Goal: Task Accomplishment & Management: Manage account settings

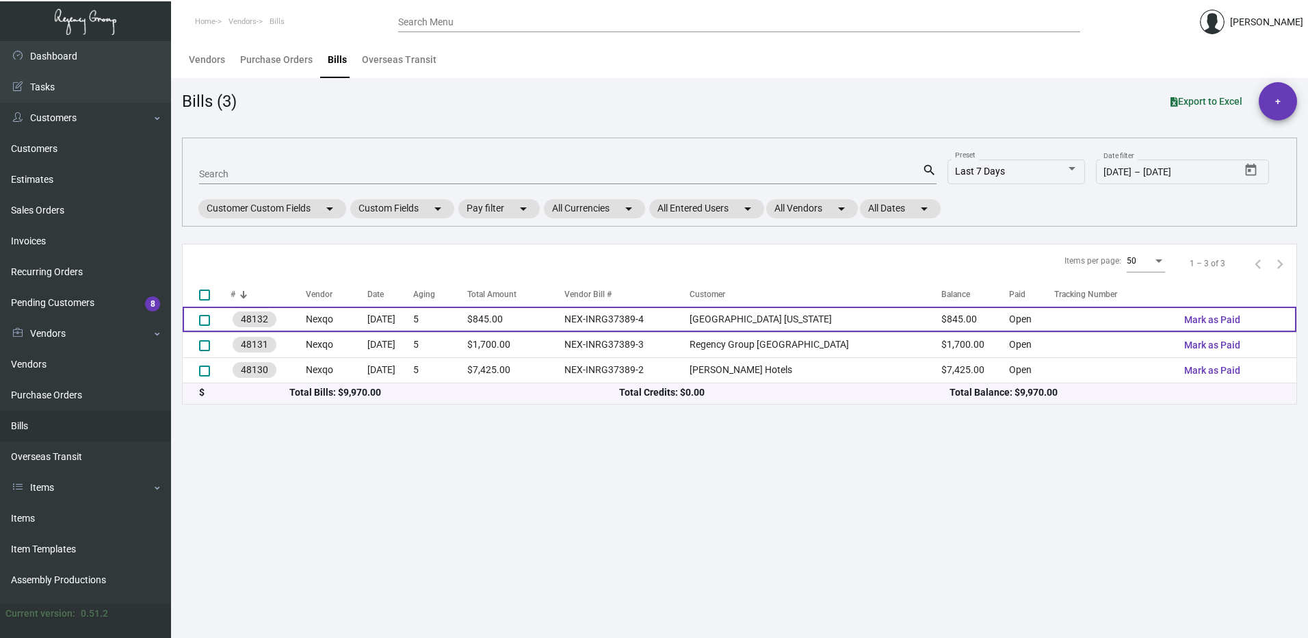
click at [690, 326] on td "NEX-INRG37389-4" at bounding box center [627, 319] width 125 height 25
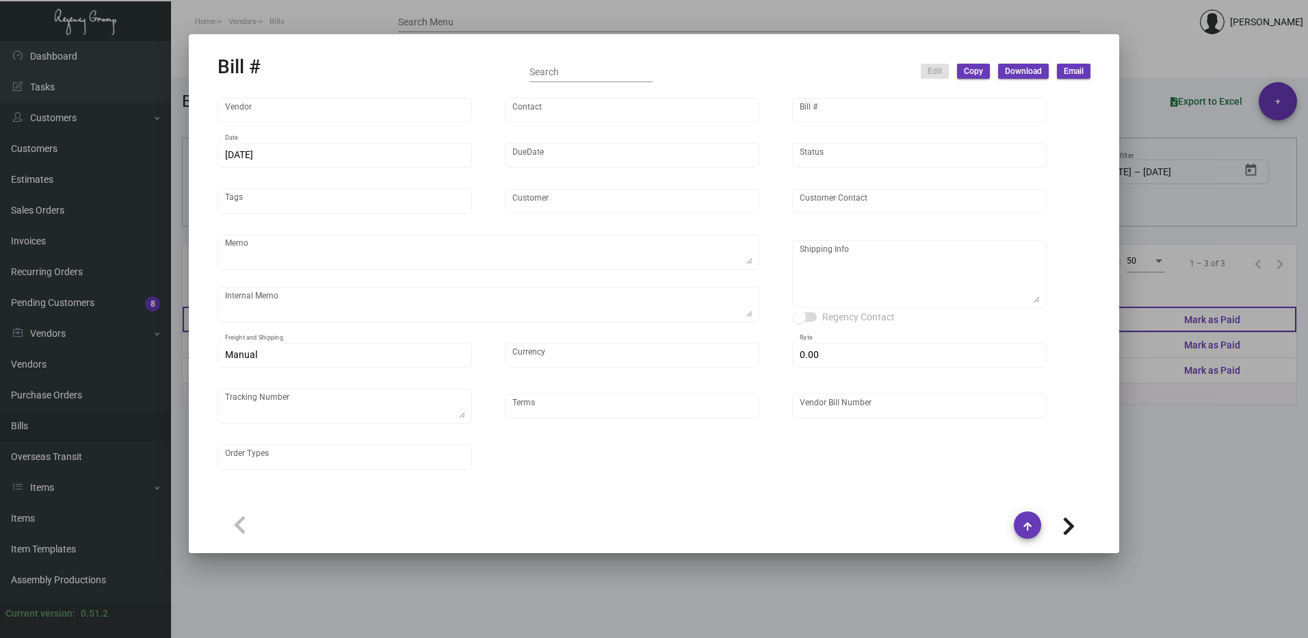
type input "Nexqo"
type input "[PERSON_NAME]"
type input "48132"
type input "[DATE]"
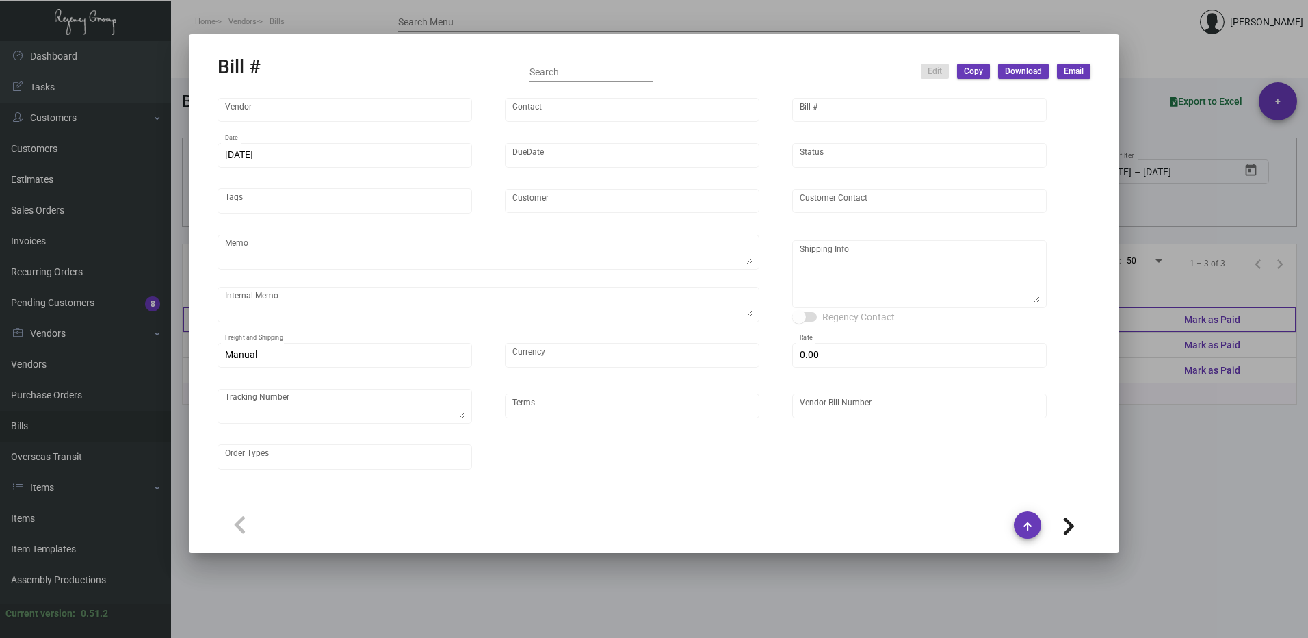
type input "[GEOGRAPHIC_DATA] [US_STATE]"
type textarea "Please ship 10k by air, 20k in the upcoming boat and the remaining in the next …"
type textarea "Regency Group NJ - [PERSON_NAME] [STREET_ADDRESS]"
type input "United States Dollar $"
type input "$ 0.00"
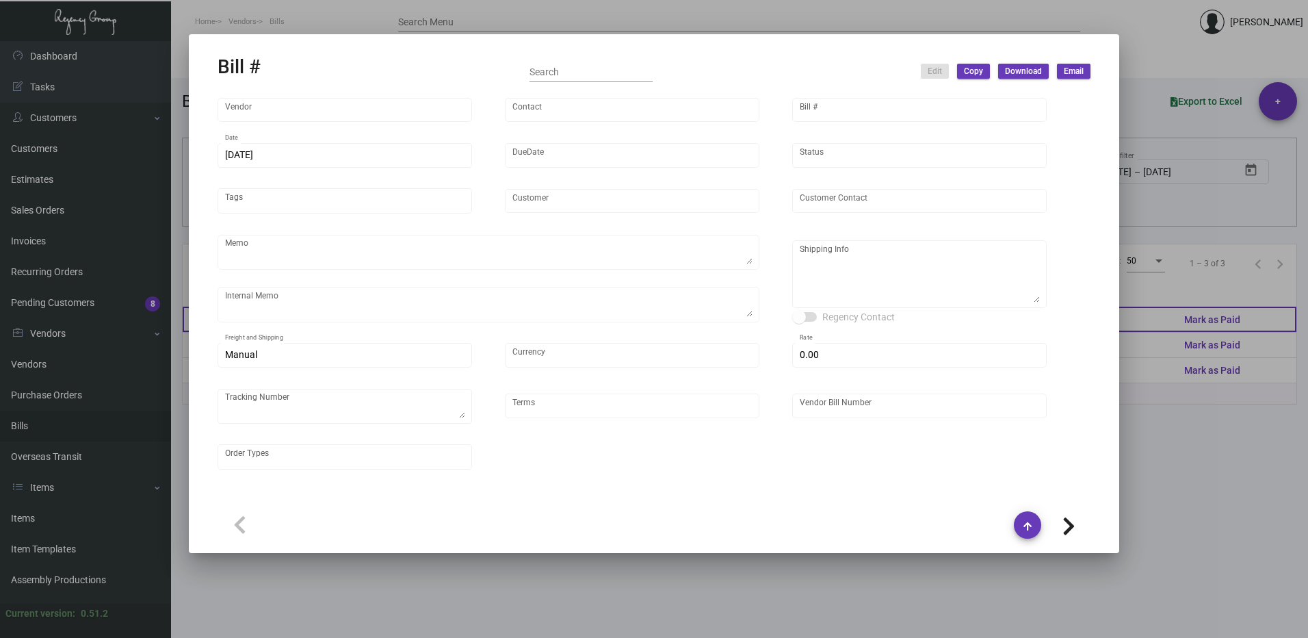
type input "Net 45"
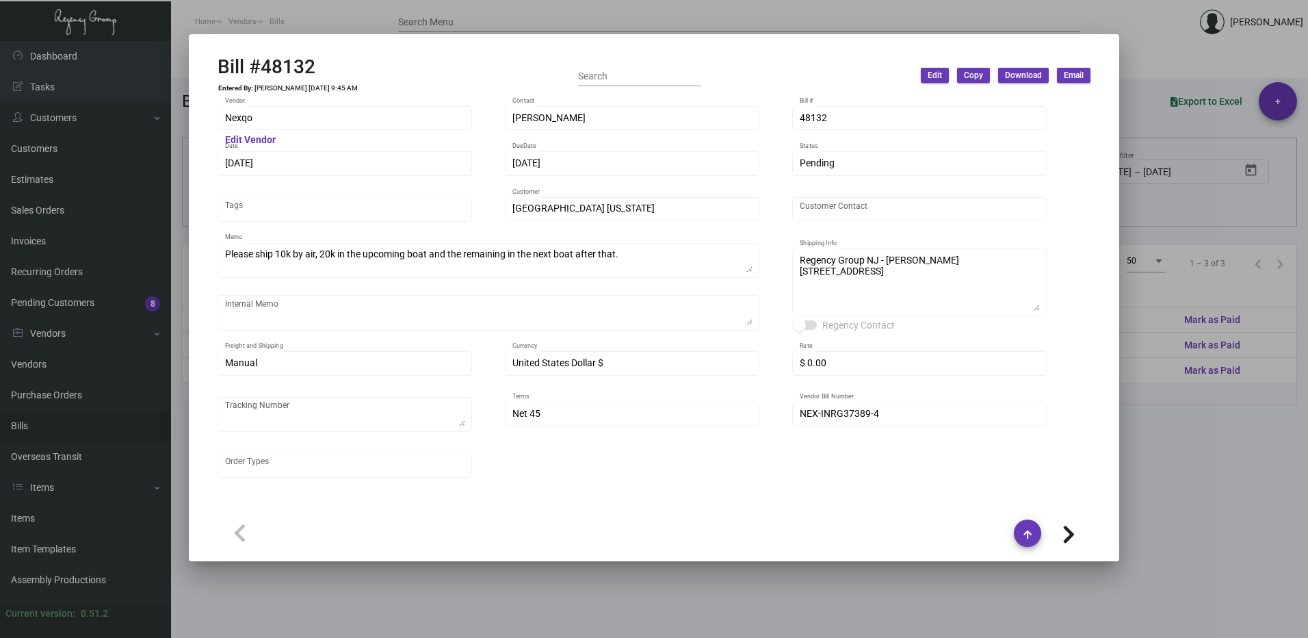
click at [939, 75] on span "Edit" at bounding box center [935, 76] width 14 height 12
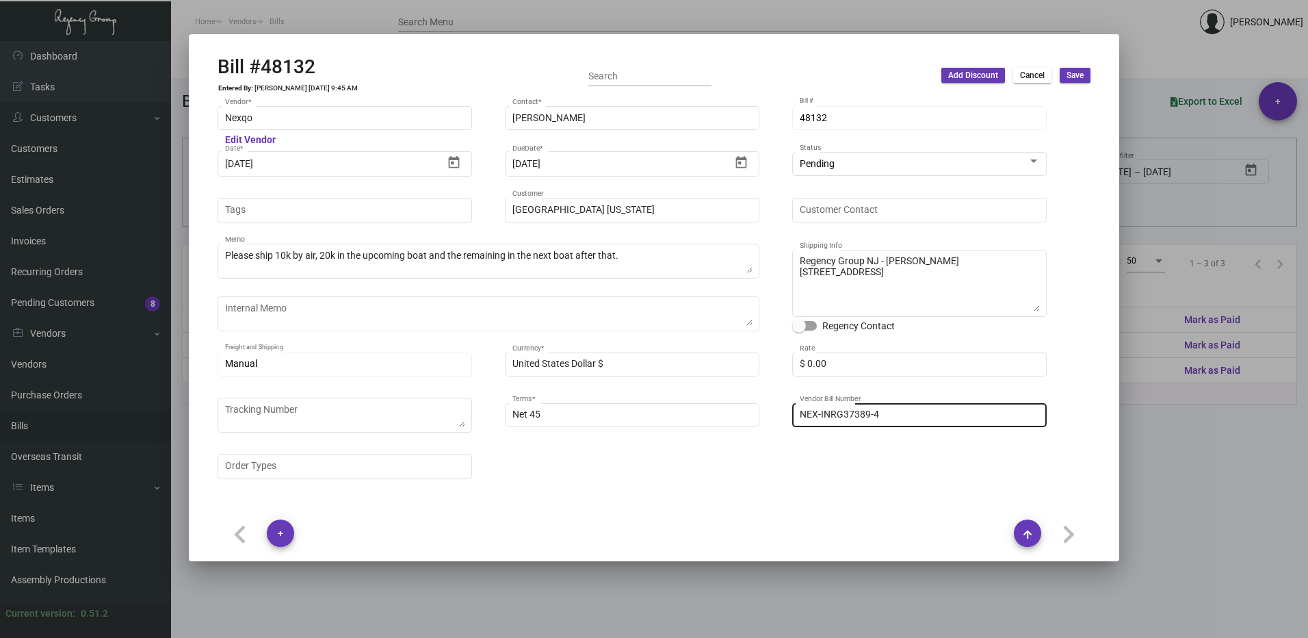
click at [896, 417] on input "NEX-INRG37389-4" at bounding box center [920, 414] width 240 height 11
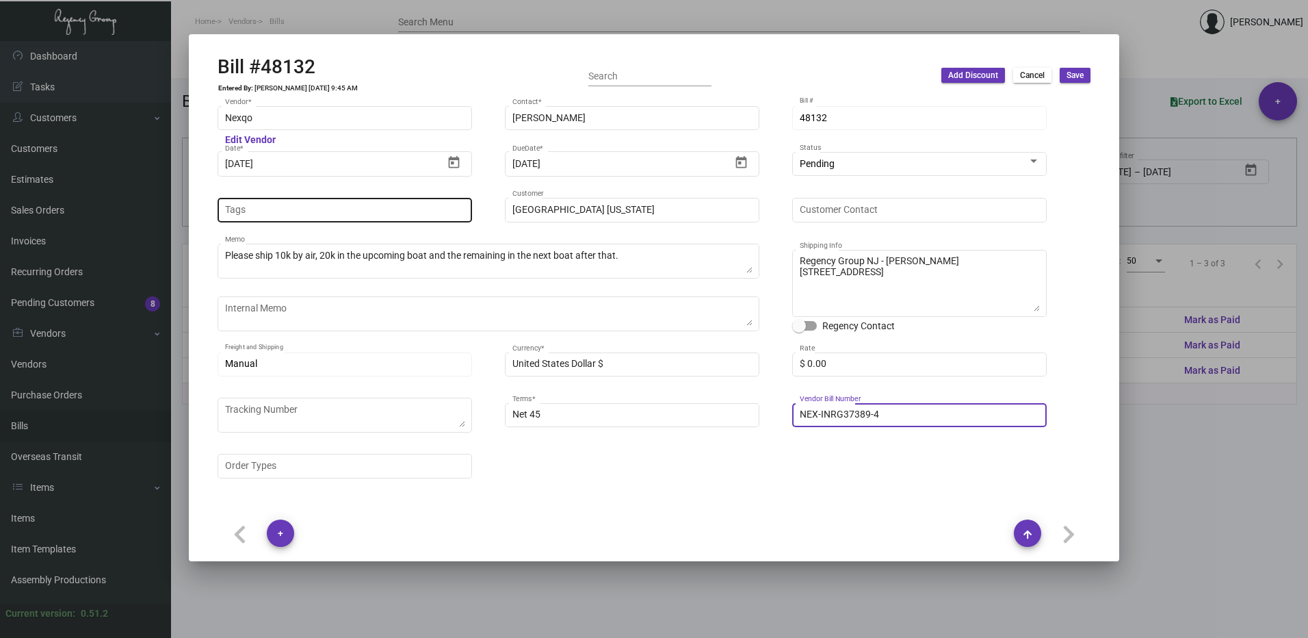
type input "NEX-INRG37389-4"
click at [263, 211] on input "Tags" at bounding box center [345, 210] width 240 height 11
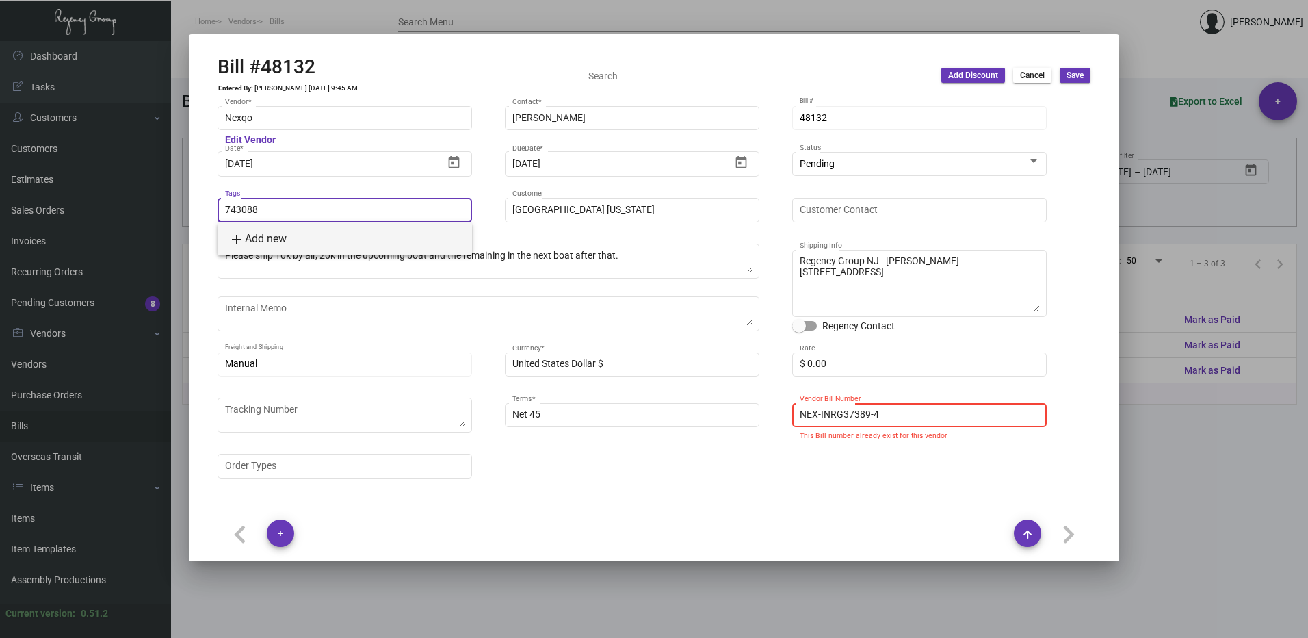
type input "743088"
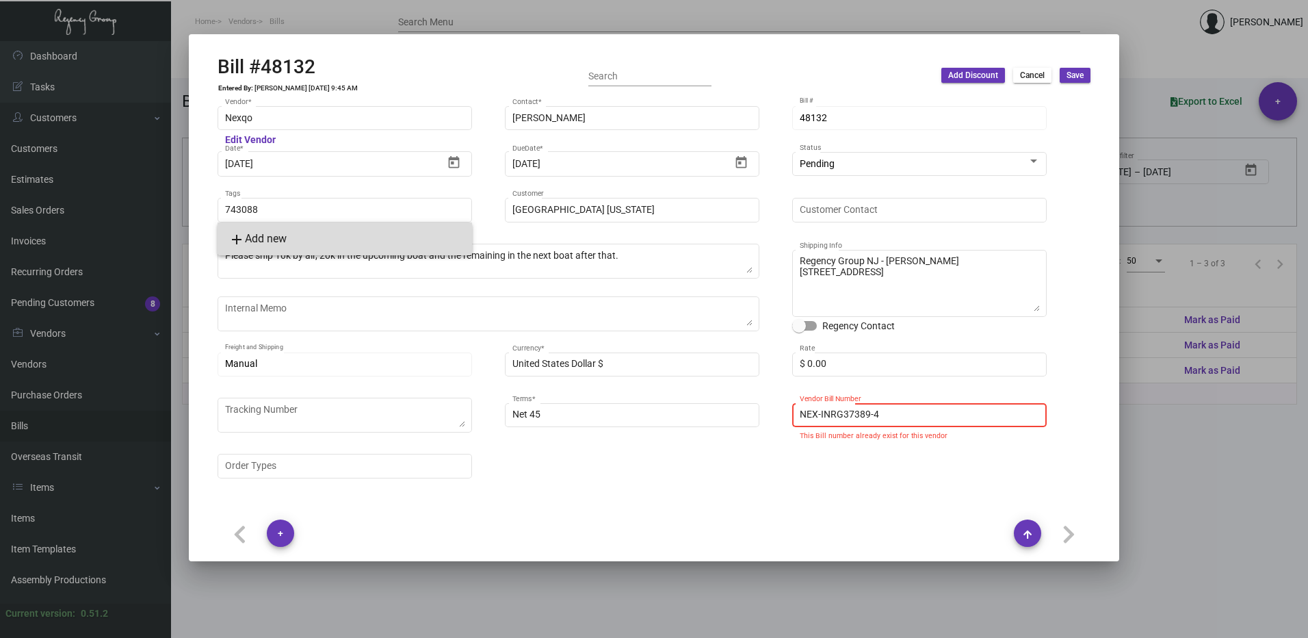
click at [270, 235] on span "add Add new" at bounding box center [258, 238] width 58 height 13
click at [1079, 77] on span "Save" at bounding box center [1075, 76] width 17 height 12
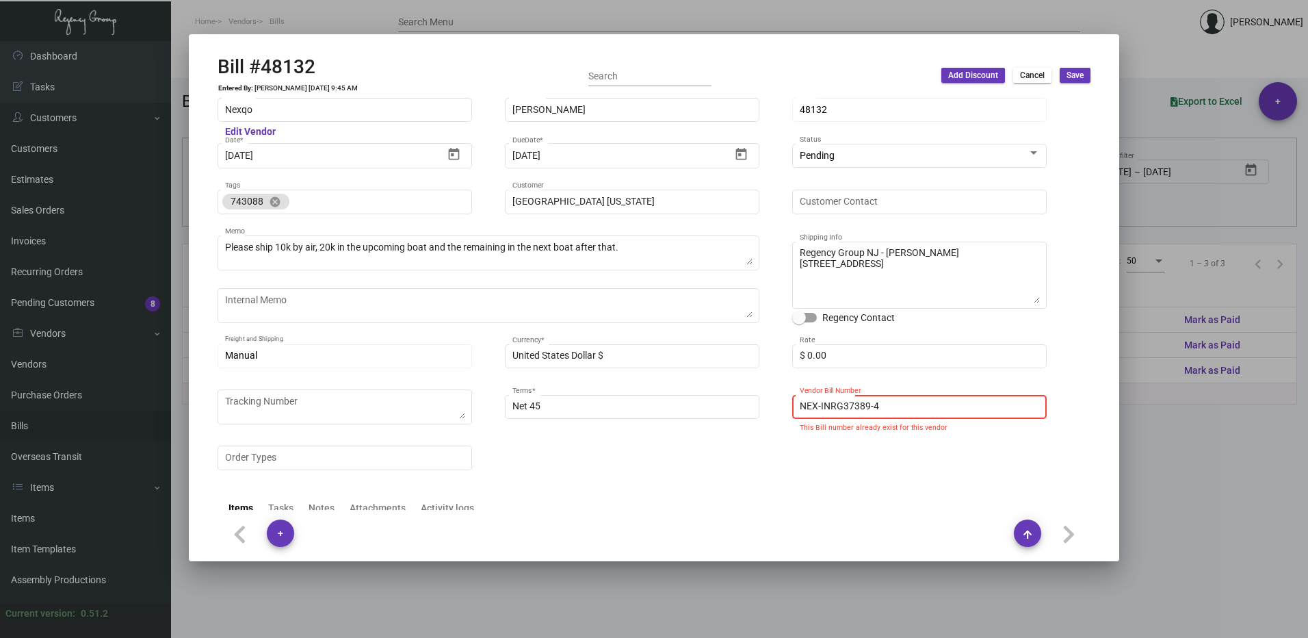
click at [929, 405] on input "NEX-INRG37389-4" at bounding box center [920, 406] width 240 height 11
type input "NEX-INRG37389-4"
click at [1078, 74] on span "Save" at bounding box center [1075, 76] width 17 height 12
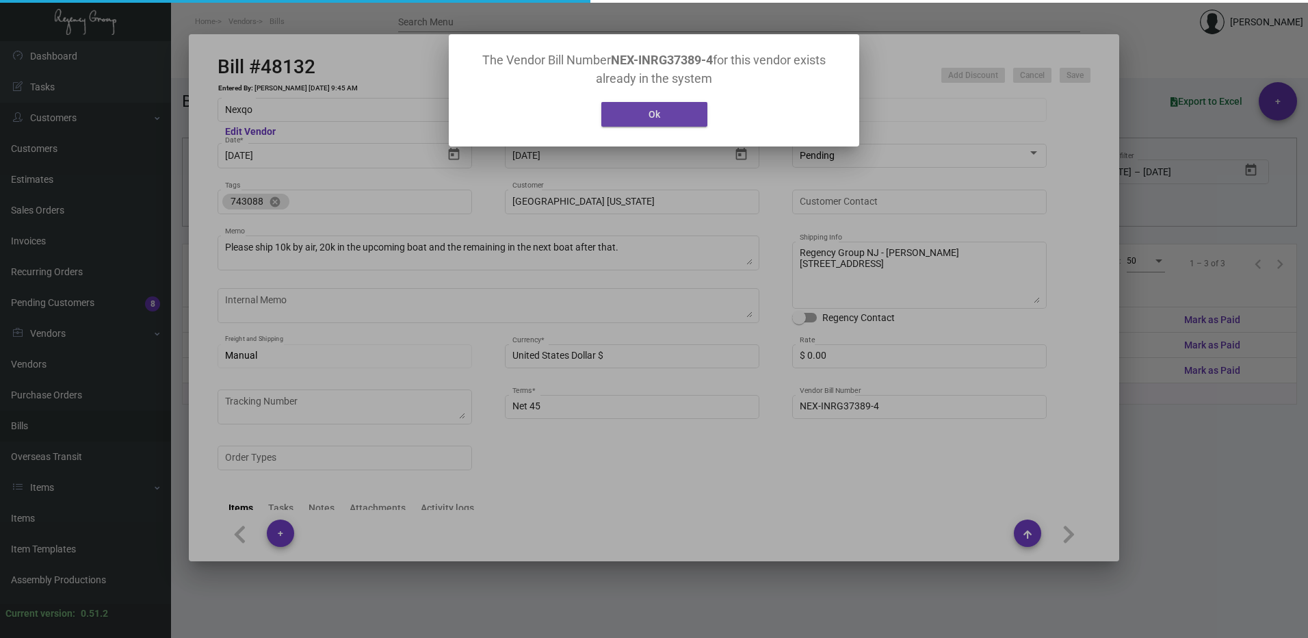
click at [673, 120] on button "Ok" at bounding box center [654, 114] width 106 height 25
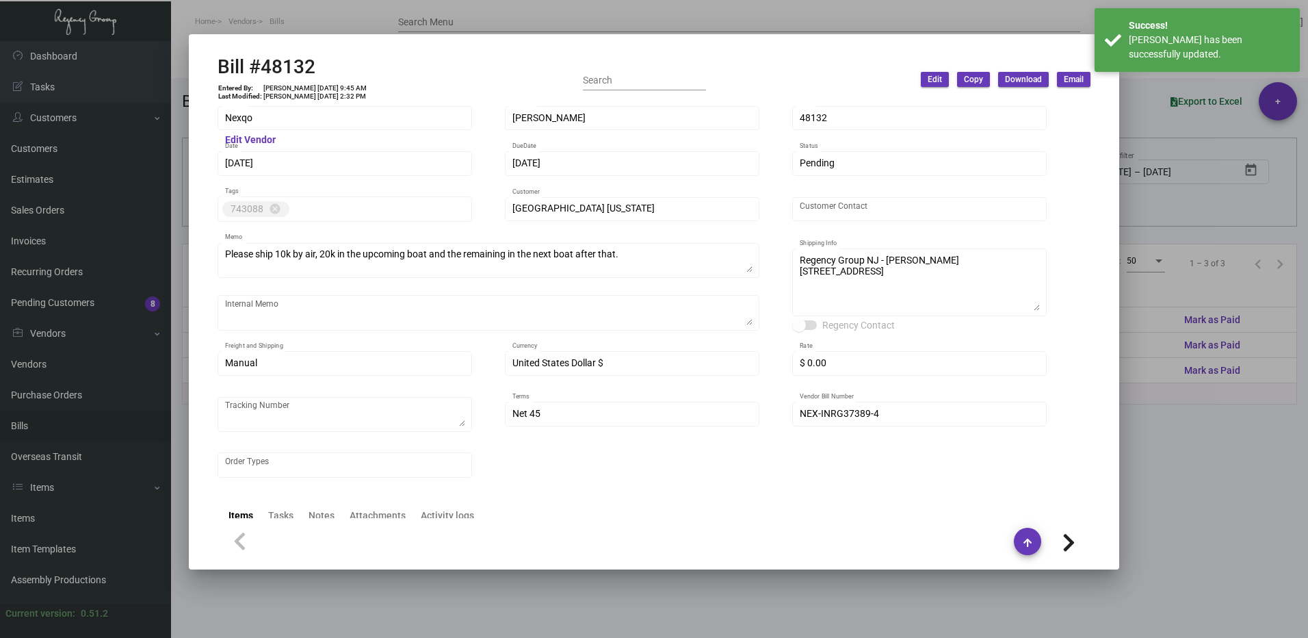
click at [1189, 444] on div at bounding box center [654, 319] width 1308 height 638
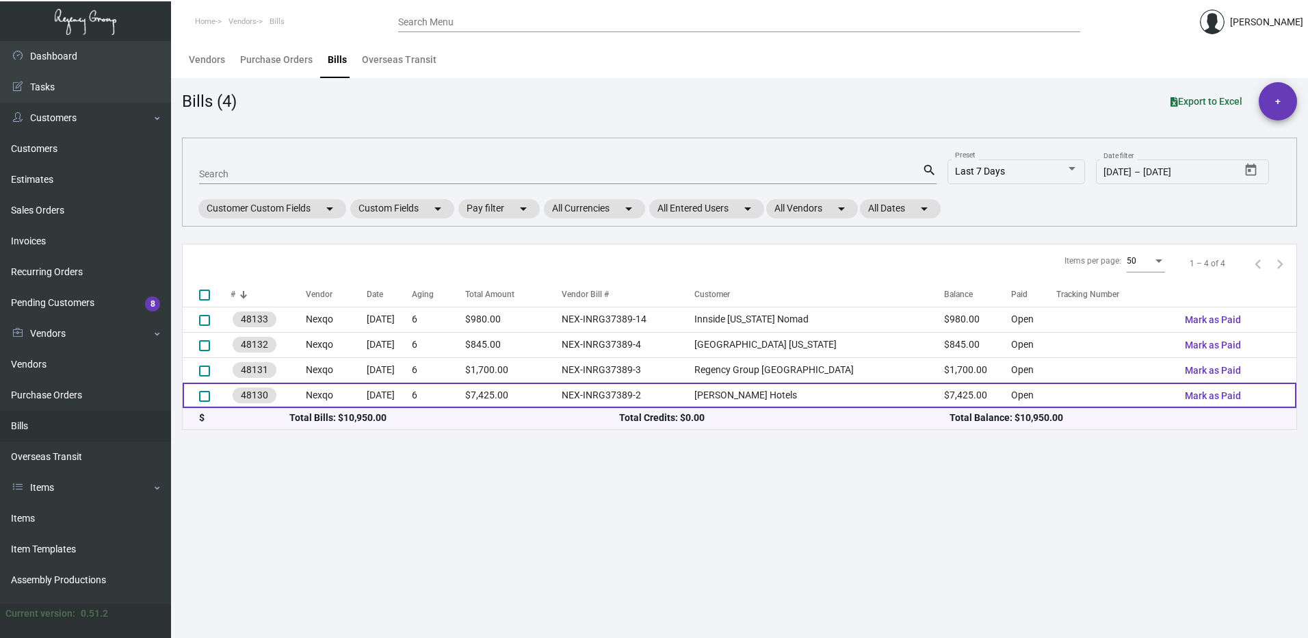
click at [675, 389] on td "NEX-INRG37389-2" at bounding box center [628, 395] width 133 height 25
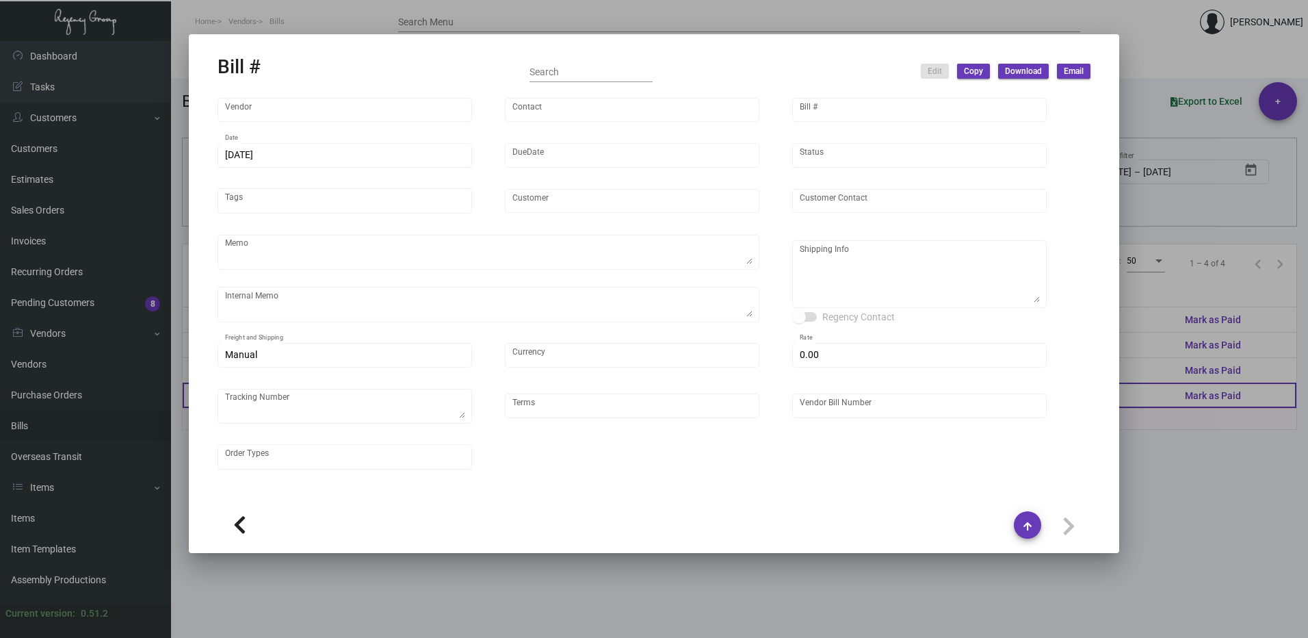
type input "Nexqo"
type input "[PERSON_NAME]"
type input "48130"
type input "[DATE]"
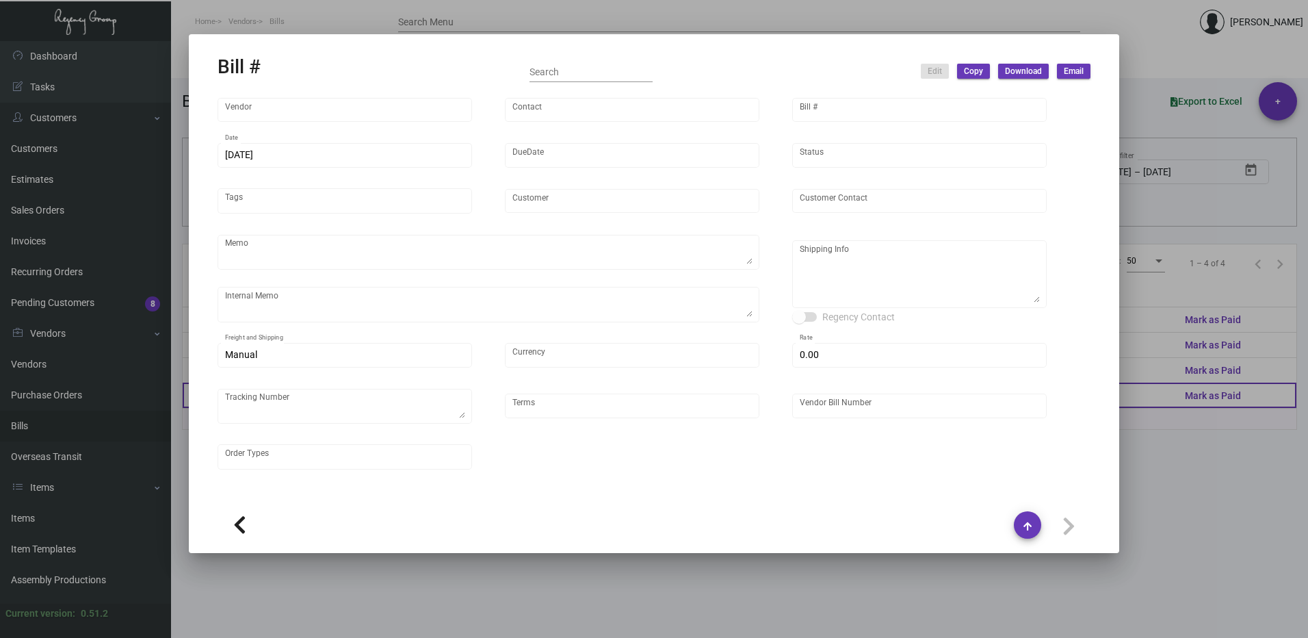
type input "[PERSON_NAME] Hotels"
type input "C/O Hyatt Hotels"
type textarea "Please ship 25k right away, by boat to our NJ warehouse. For the remaining quan…"
type textarea "[PERSON_NAME] Hotels - C/O Hyatt Hotels [STREET_ADDRESS]"
type input "United States Dollar $"
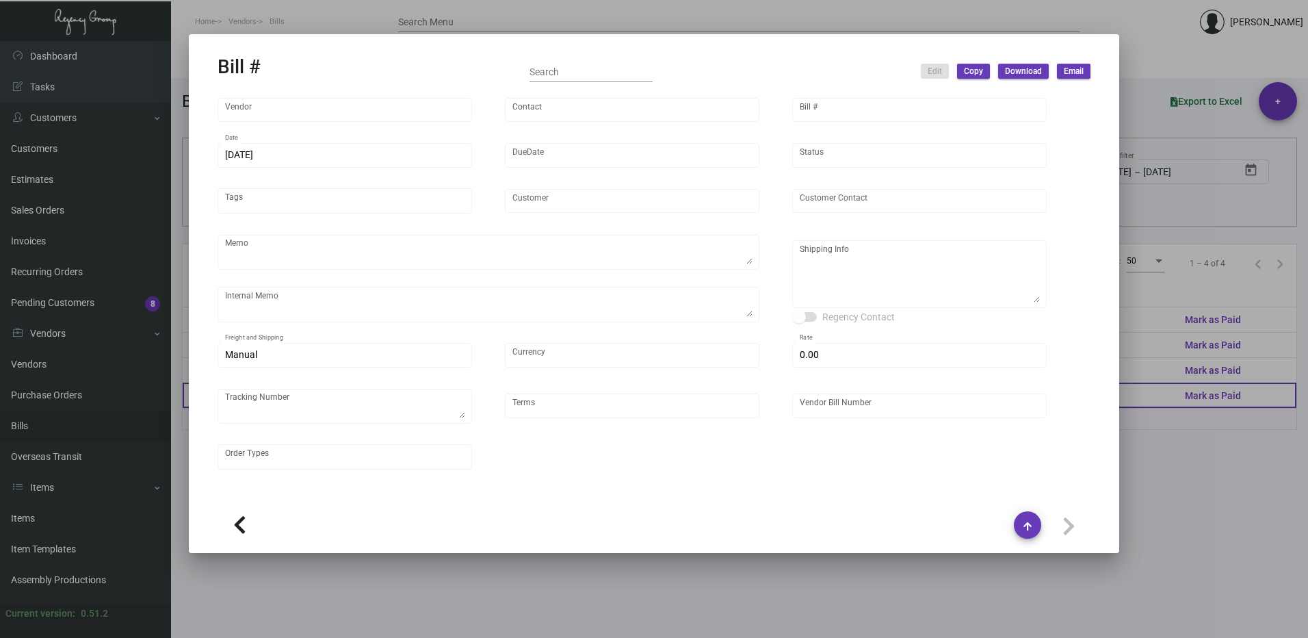
type input "$ 0.00"
type input "Net 45"
type input "NEX-INRG37389-2"
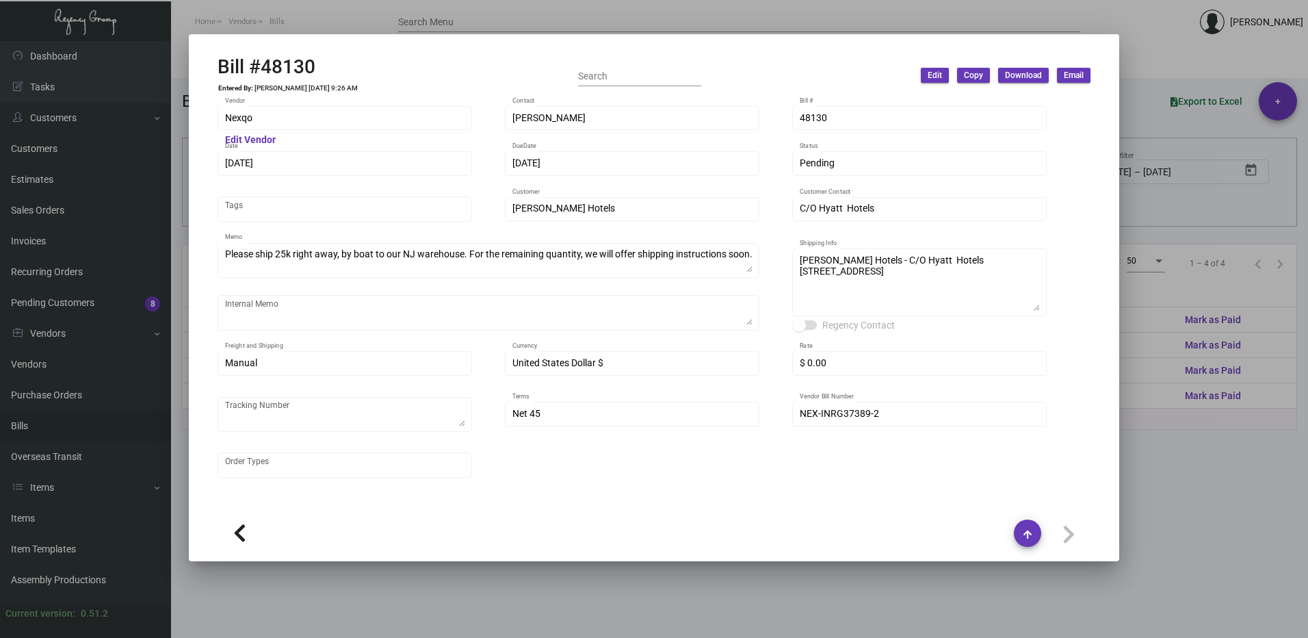
click at [940, 77] on span "Edit" at bounding box center [935, 76] width 14 height 12
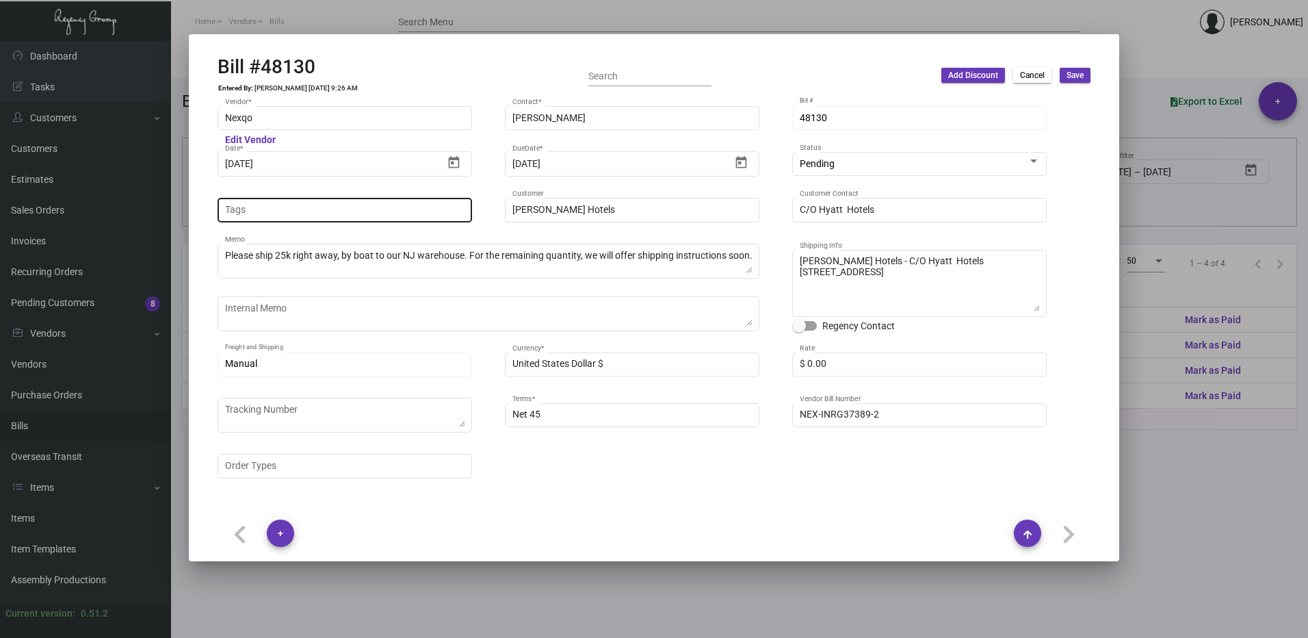
click at [290, 206] on input "Tags" at bounding box center [345, 210] width 240 height 11
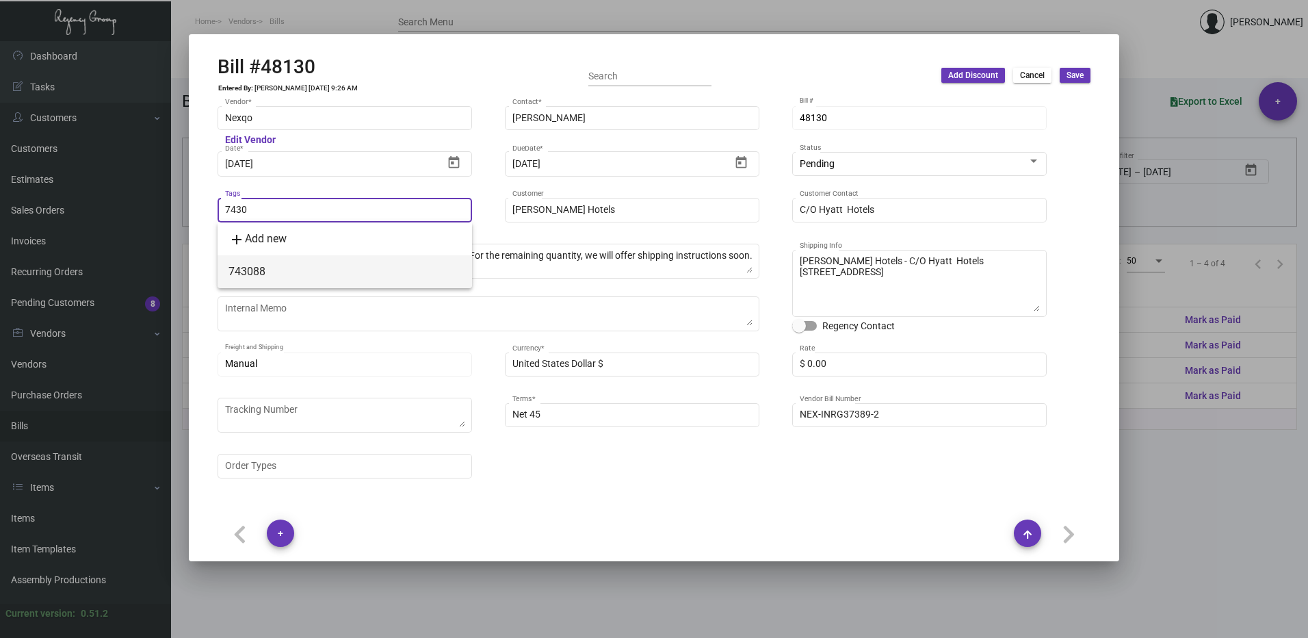
type input "7430"
click at [305, 268] on span "743088" at bounding box center [345, 271] width 233 height 33
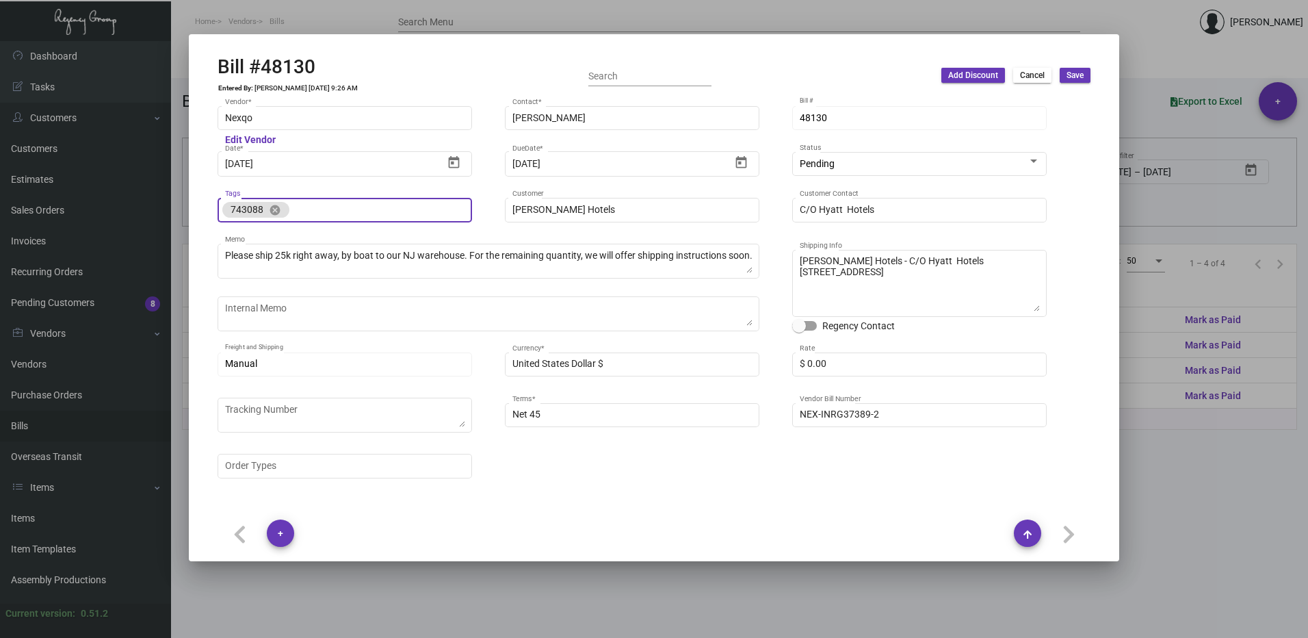
click at [1070, 75] on span "Save" at bounding box center [1075, 76] width 17 height 12
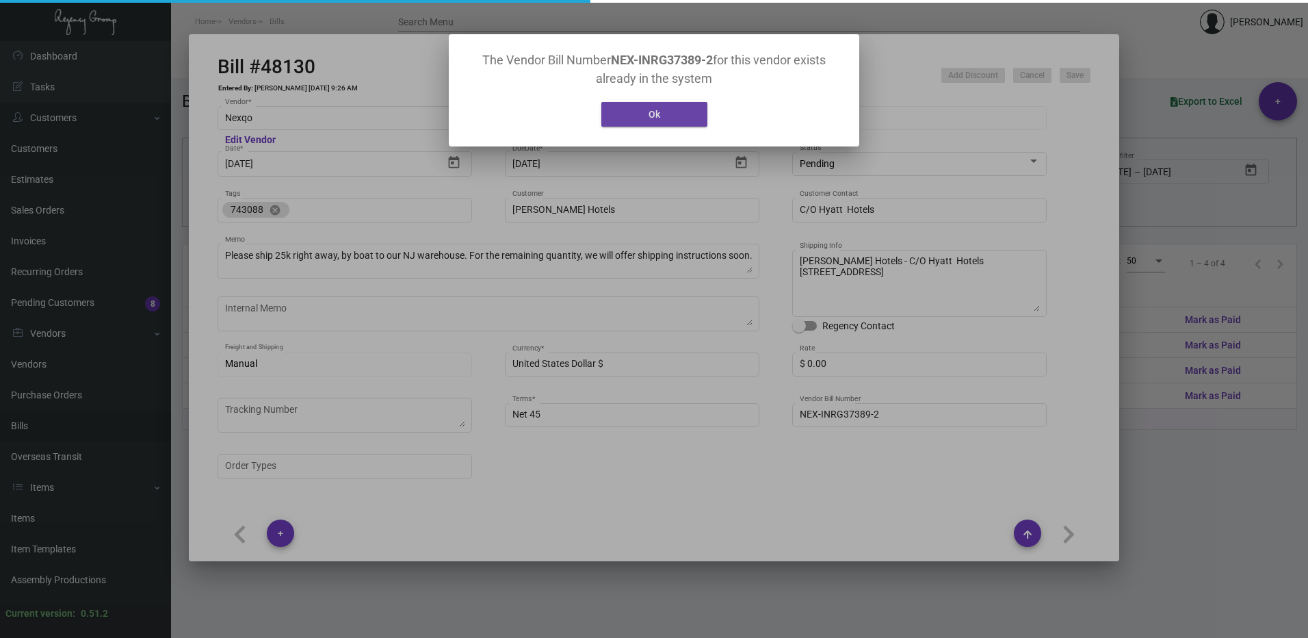
click at [655, 110] on span "Ok" at bounding box center [655, 114] width 12 height 11
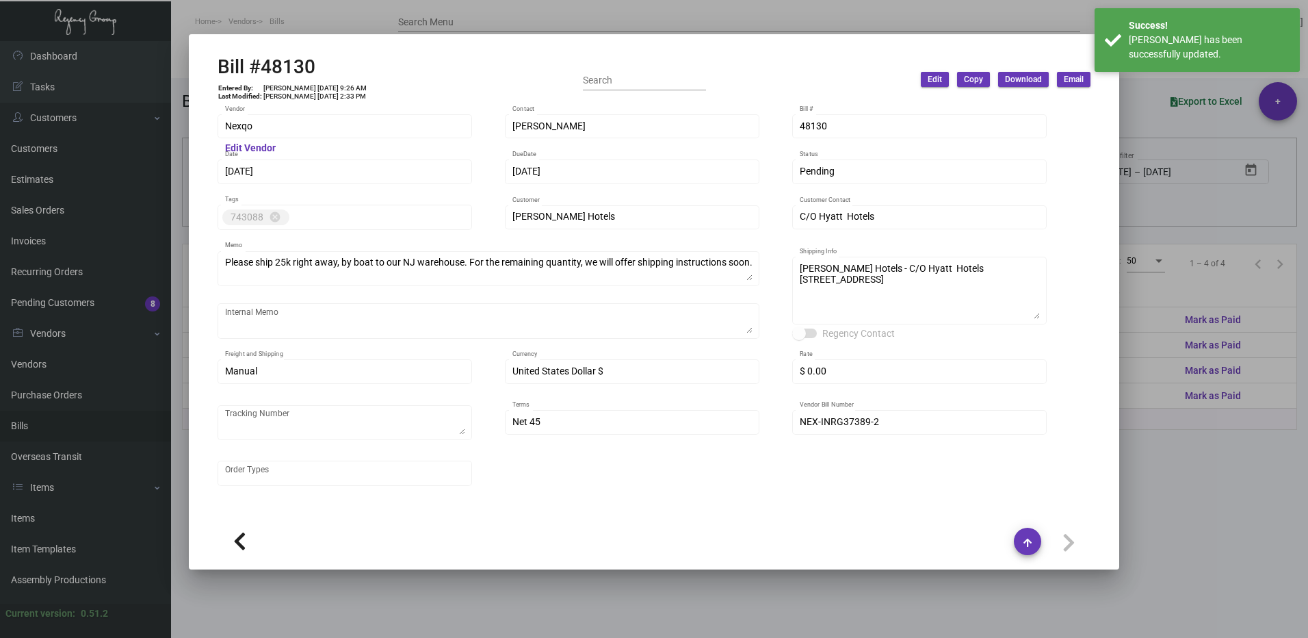
click at [1209, 435] on div at bounding box center [654, 319] width 1308 height 638
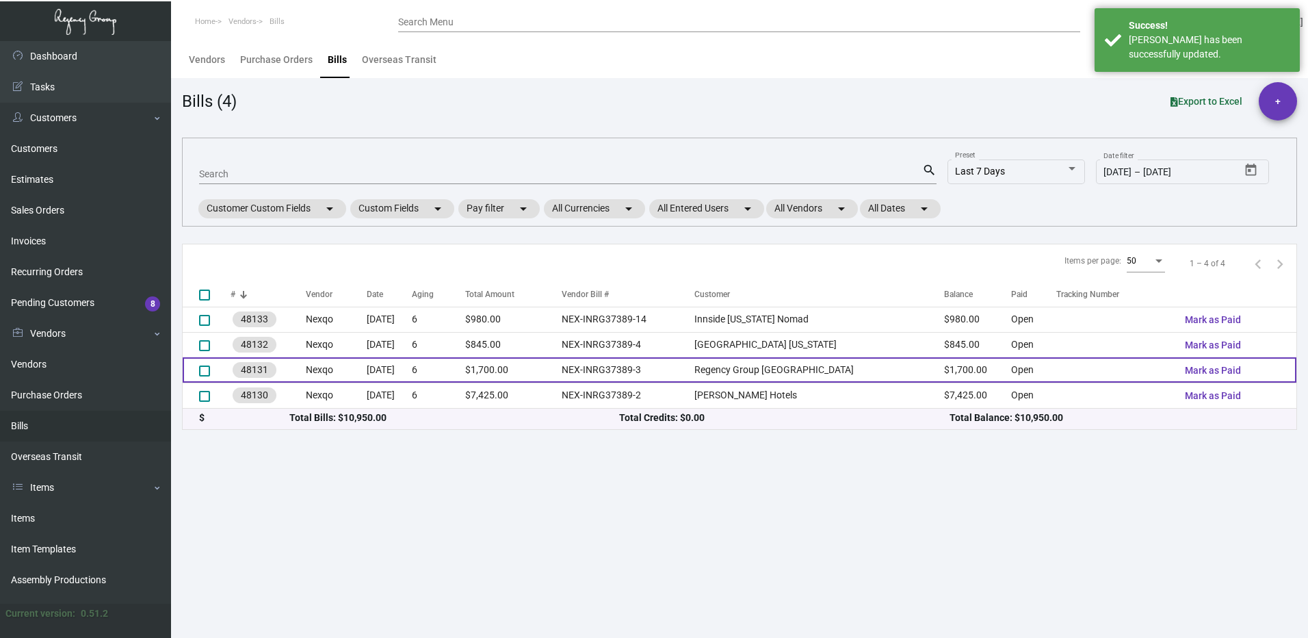
click at [821, 374] on td "Regency Group [GEOGRAPHIC_DATA]" at bounding box center [820, 369] width 250 height 25
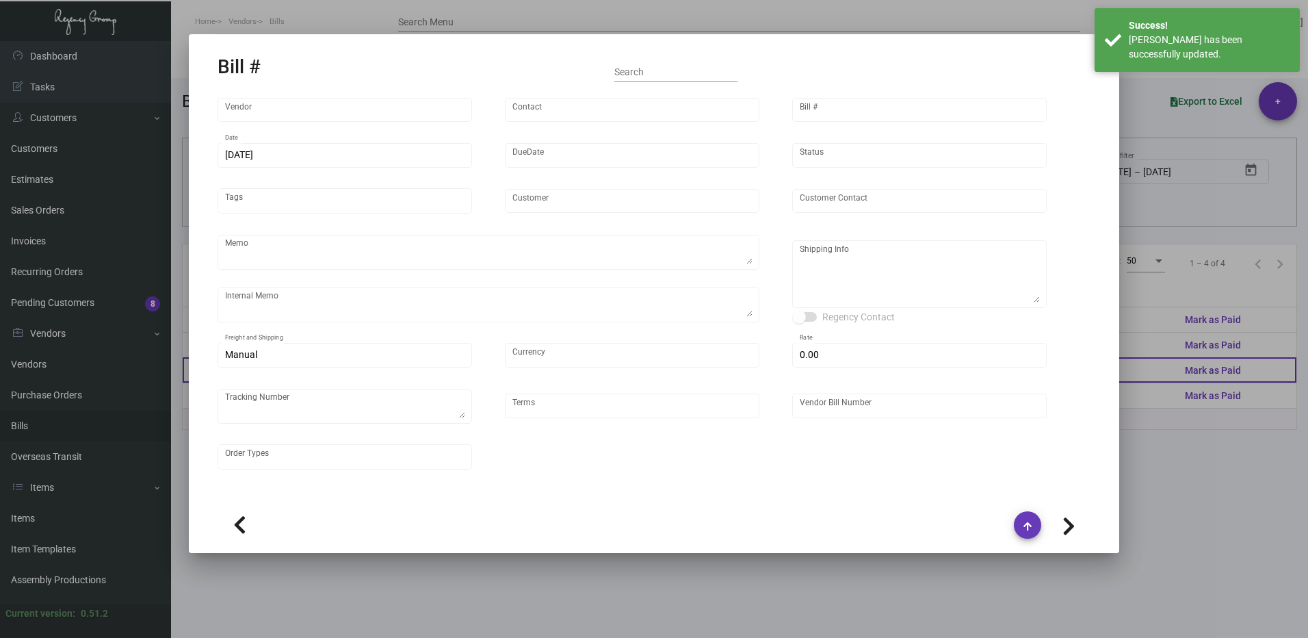
type input "Nexqo"
type input "[PERSON_NAME]"
type input "48131"
type input "[DATE]"
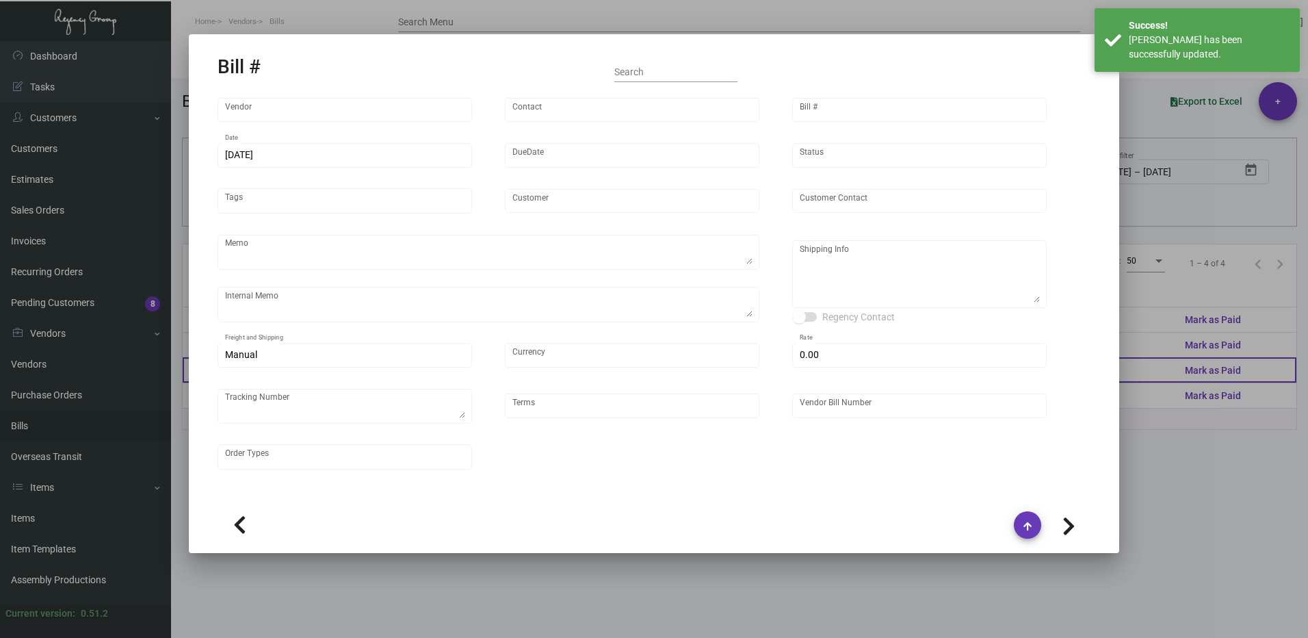
type input "Regency Group [GEOGRAPHIC_DATA]"
type input "Receiving C/O"
type textarea "By boat to our NJ warehouse."
type textarea "10/28 - 3k keys requested to be shipped by air."
type textarea "Regency Group NYC - Receiving C/O [STREET_ADDRESS][US_STATE]"
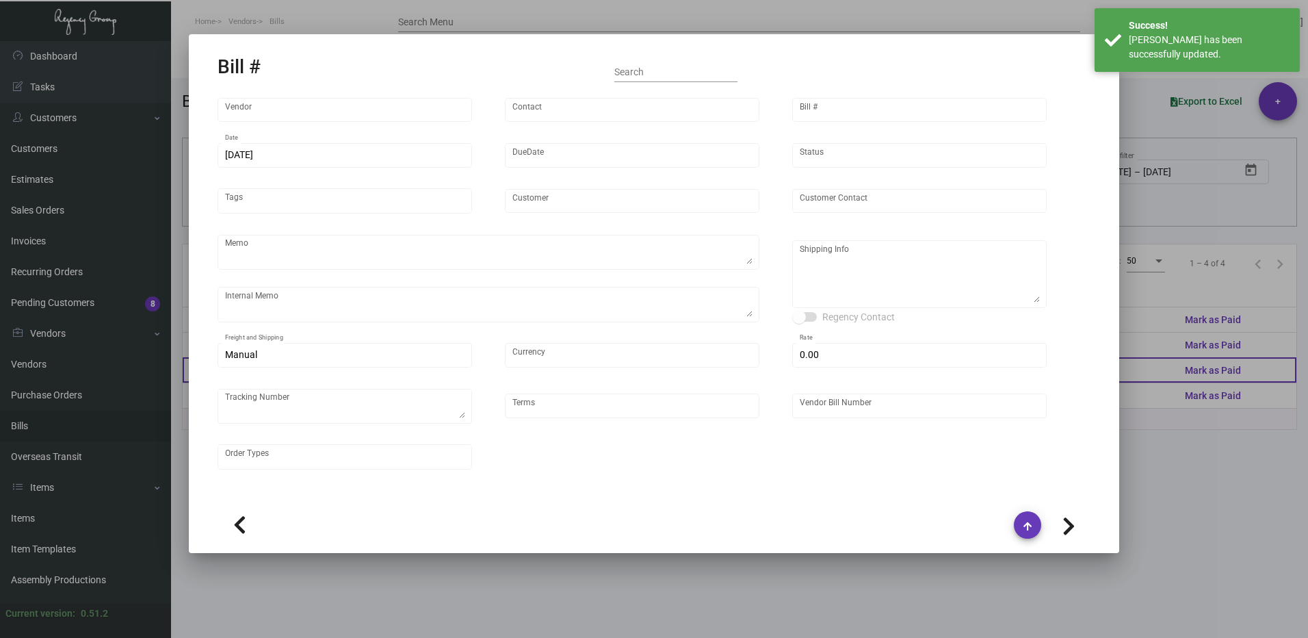
type input "United States Dollar $"
type input "$ 0.00"
type input "Net 45"
type input "NEX-INRG37389-3"
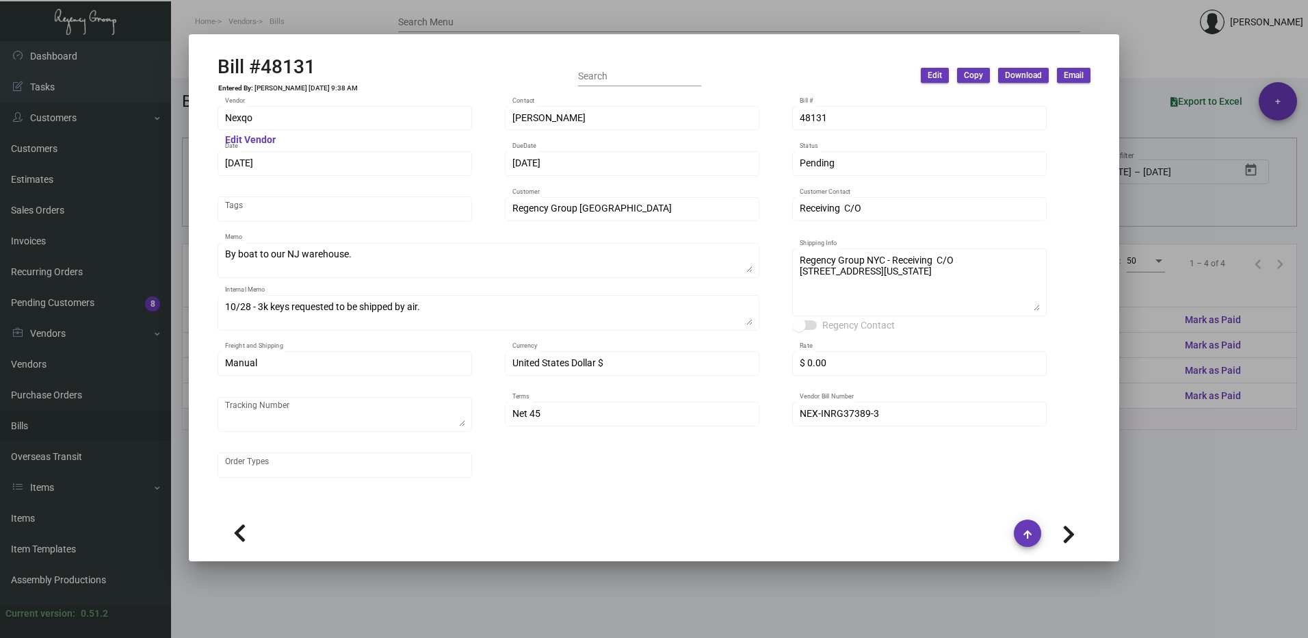
click at [929, 77] on span "Edit" at bounding box center [935, 76] width 14 height 12
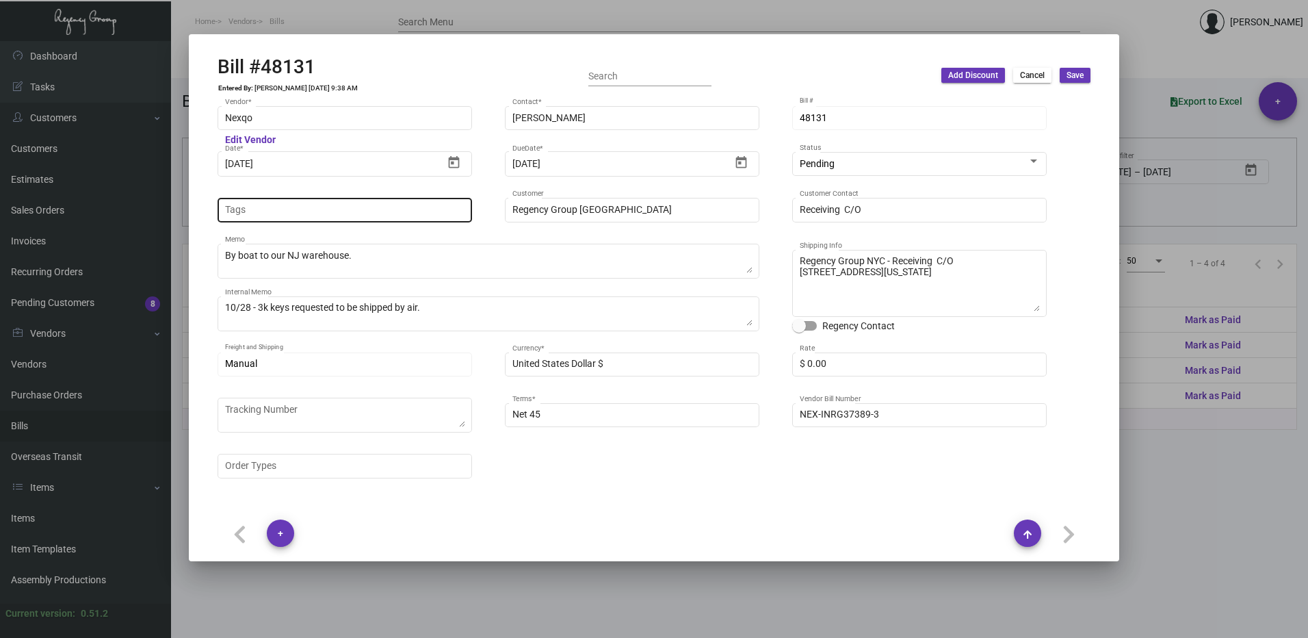
click at [280, 213] on input "Tags" at bounding box center [345, 210] width 240 height 11
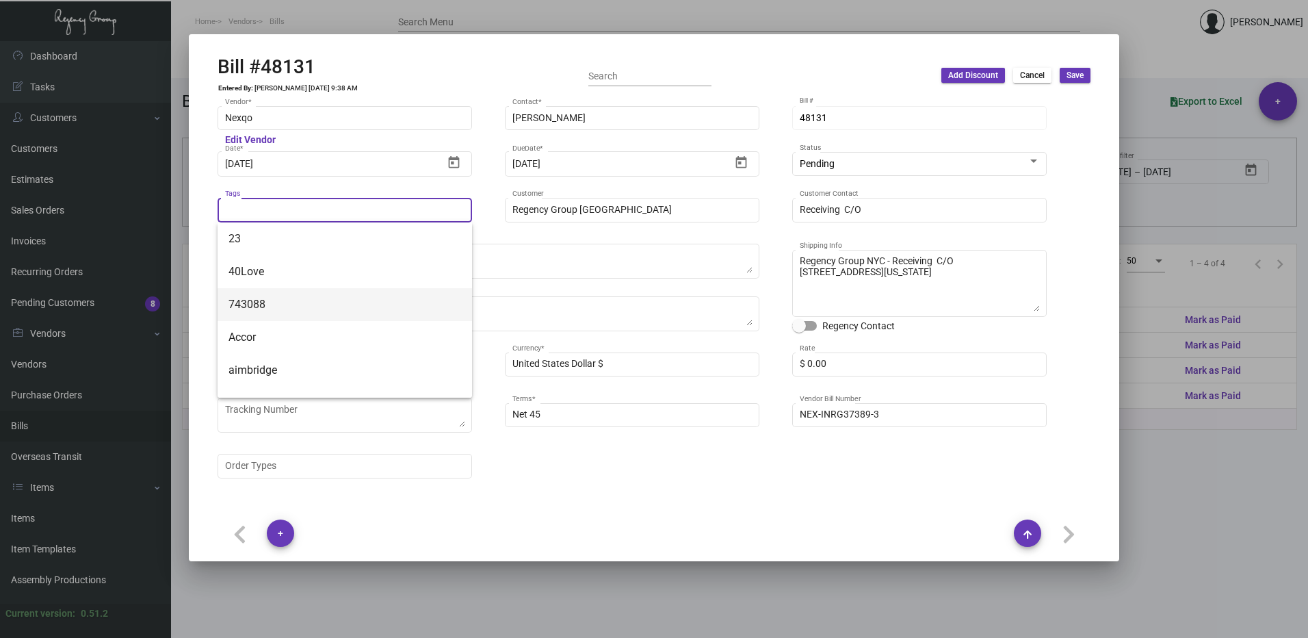
click at [298, 310] on span "743088" at bounding box center [345, 304] width 233 height 33
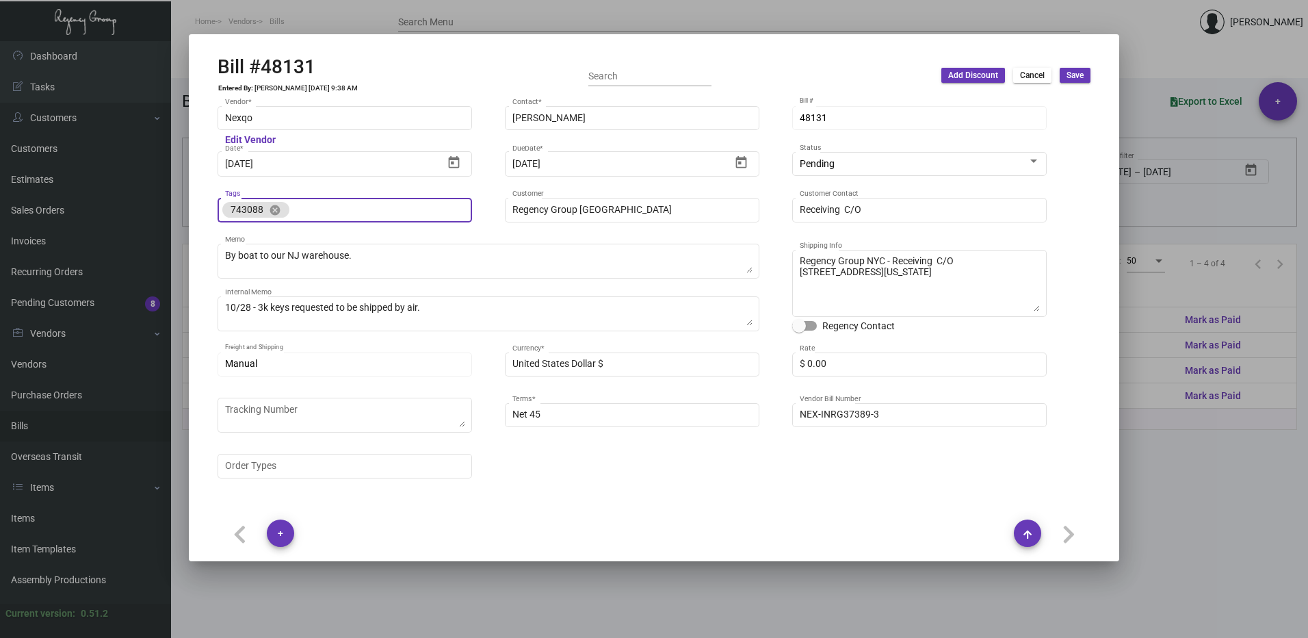
click at [1076, 75] on span "Save" at bounding box center [1075, 76] width 17 height 12
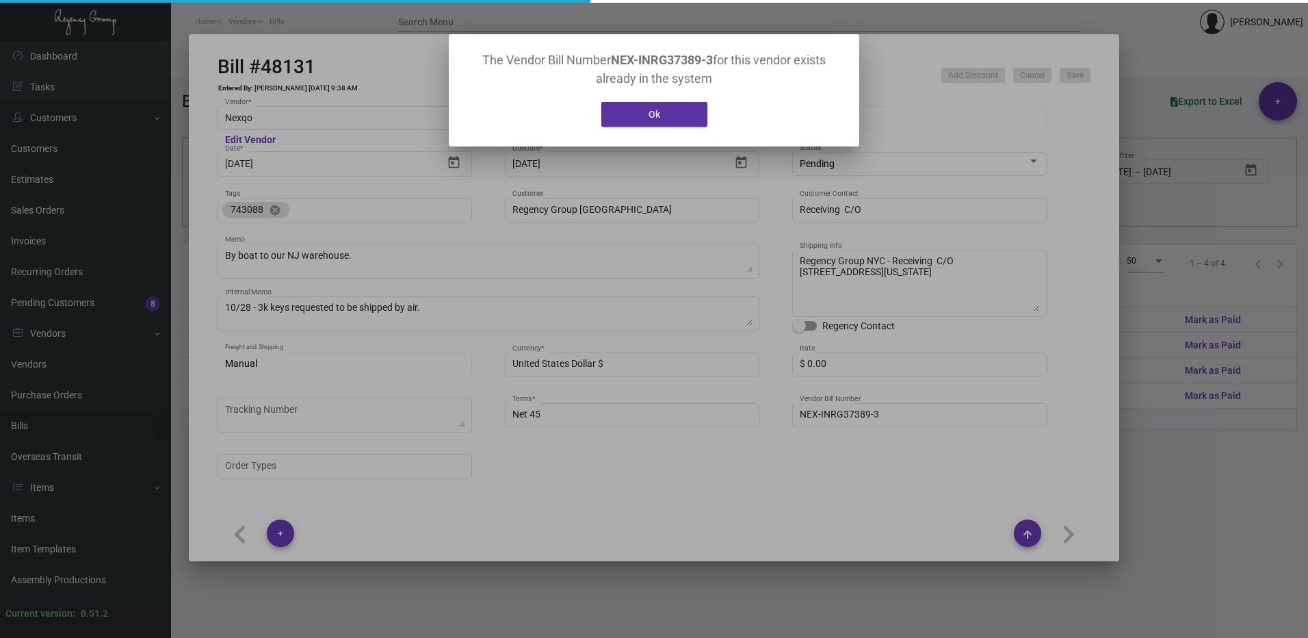
click at [653, 120] on button "Ok" at bounding box center [654, 114] width 106 height 25
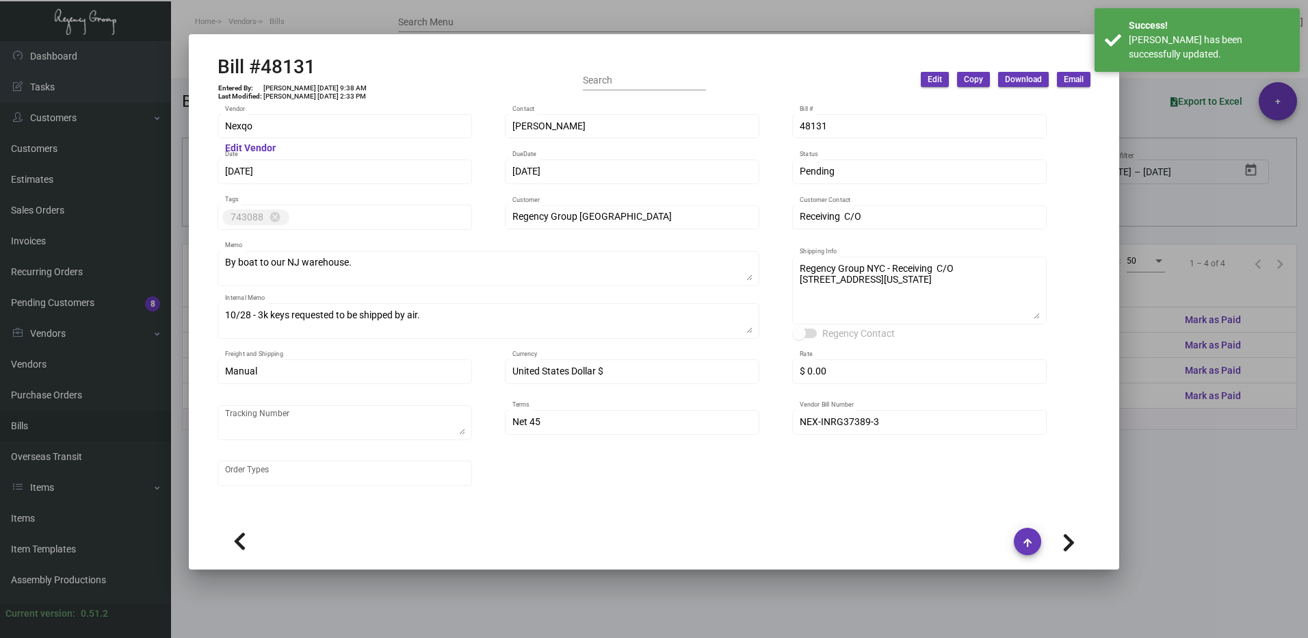
click at [1141, 456] on div at bounding box center [654, 319] width 1308 height 638
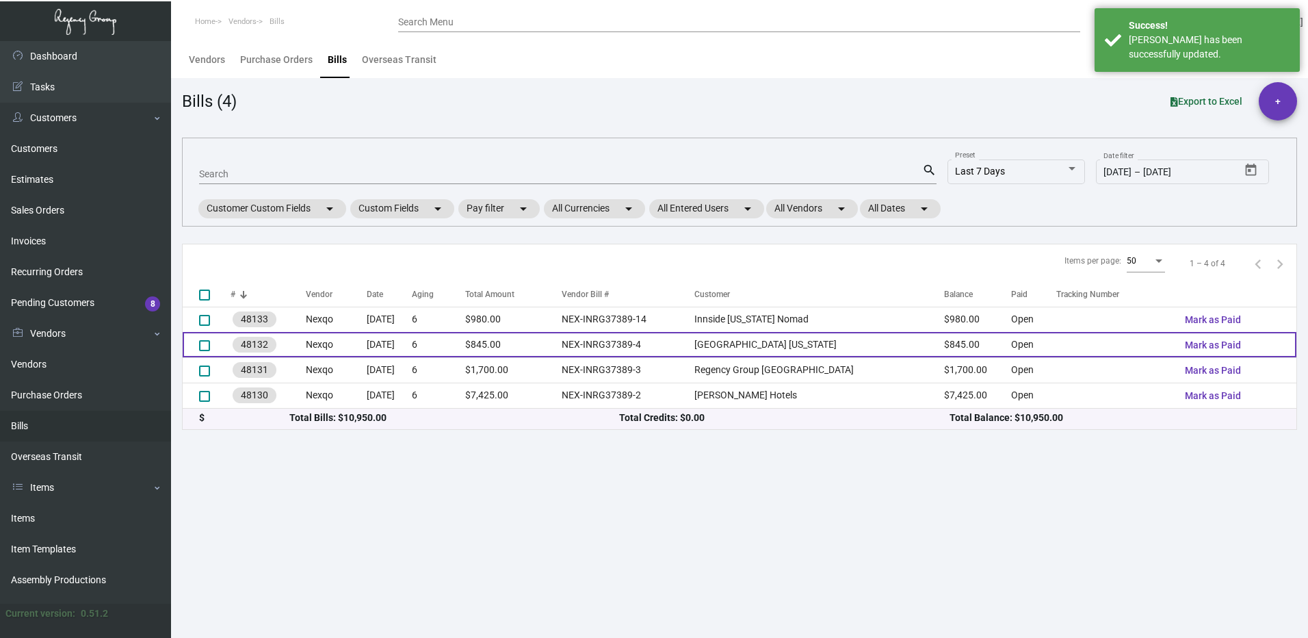
click at [671, 344] on td "NEX-INRG37389-4" at bounding box center [628, 344] width 133 height 25
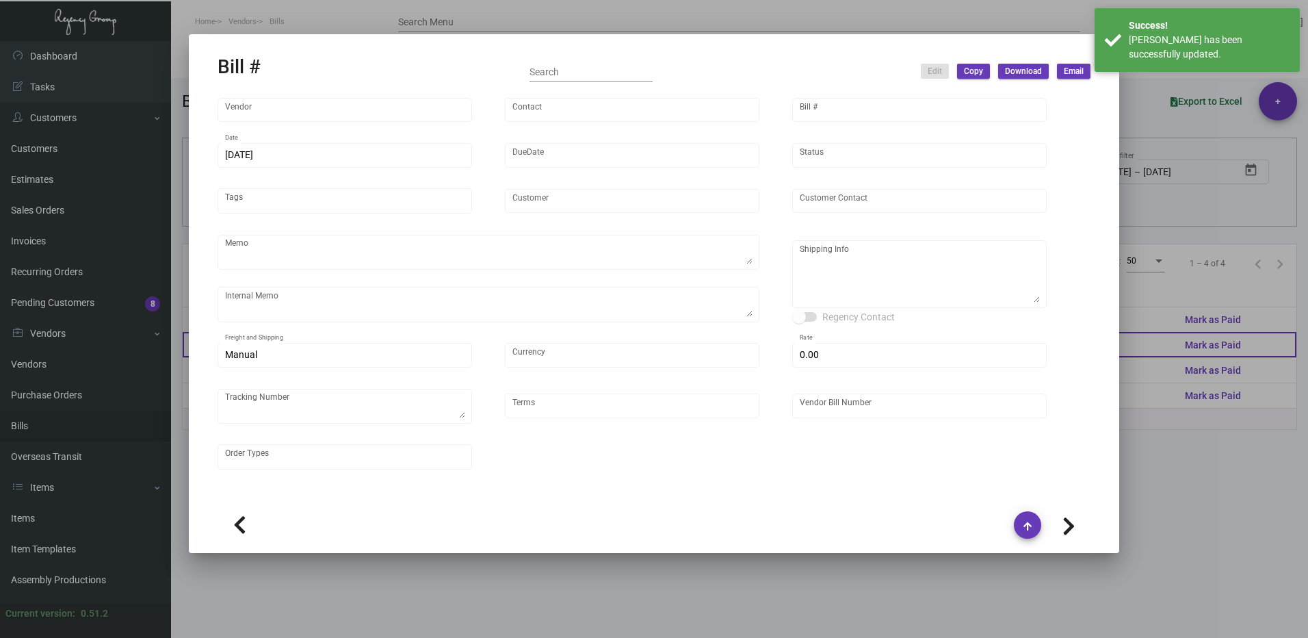
type input "Nexqo"
type input "[PERSON_NAME]"
type input "48132"
type input "[DATE]"
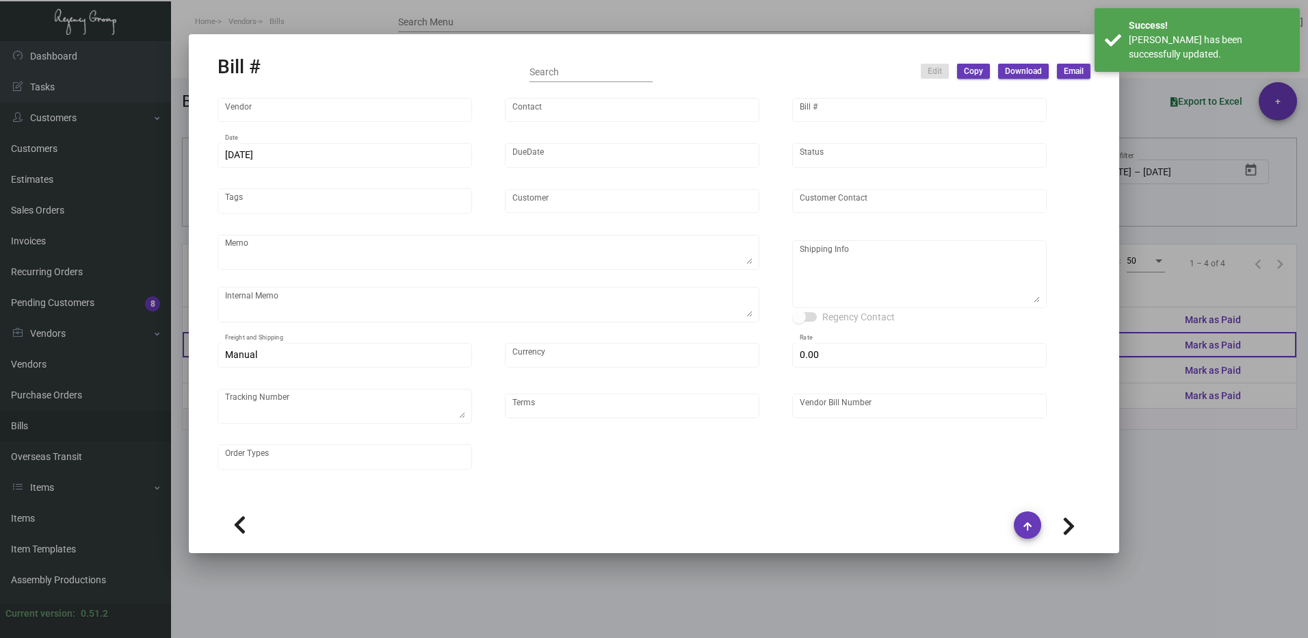
type input "[GEOGRAPHIC_DATA] [US_STATE]"
type textarea "Please ship 10k by air, 20k in the upcoming boat and the remaining in the next …"
type textarea "Regency Group NJ - [PERSON_NAME] [STREET_ADDRESS]"
type input "United States Dollar $"
type input "$ 0.00"
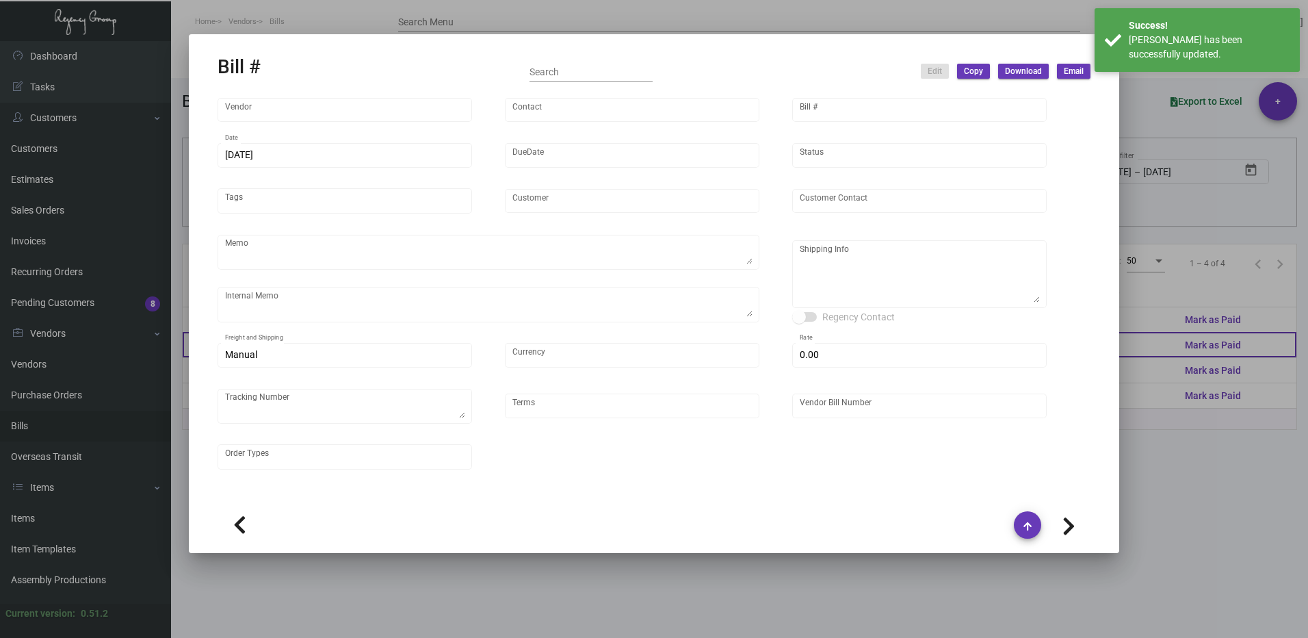
type input "Net 45"
type input "NEX-INRG37389-4"
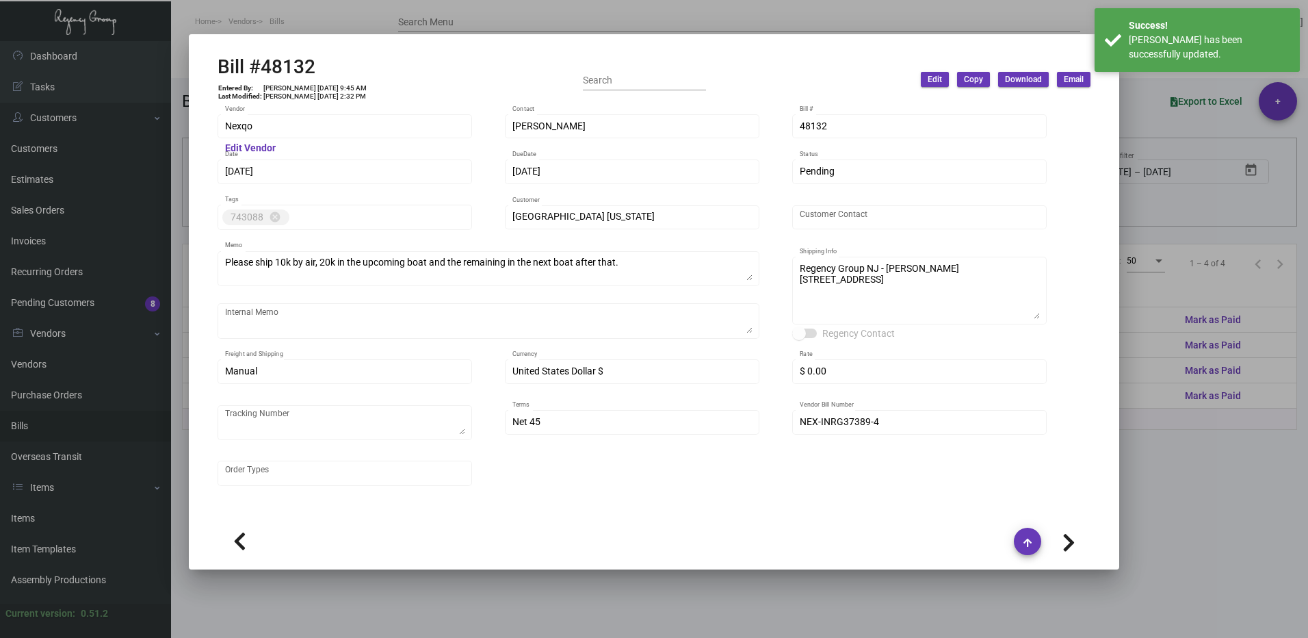
click at [1226, 443] on div at bounding box center [654, 319] width 1308 height 638
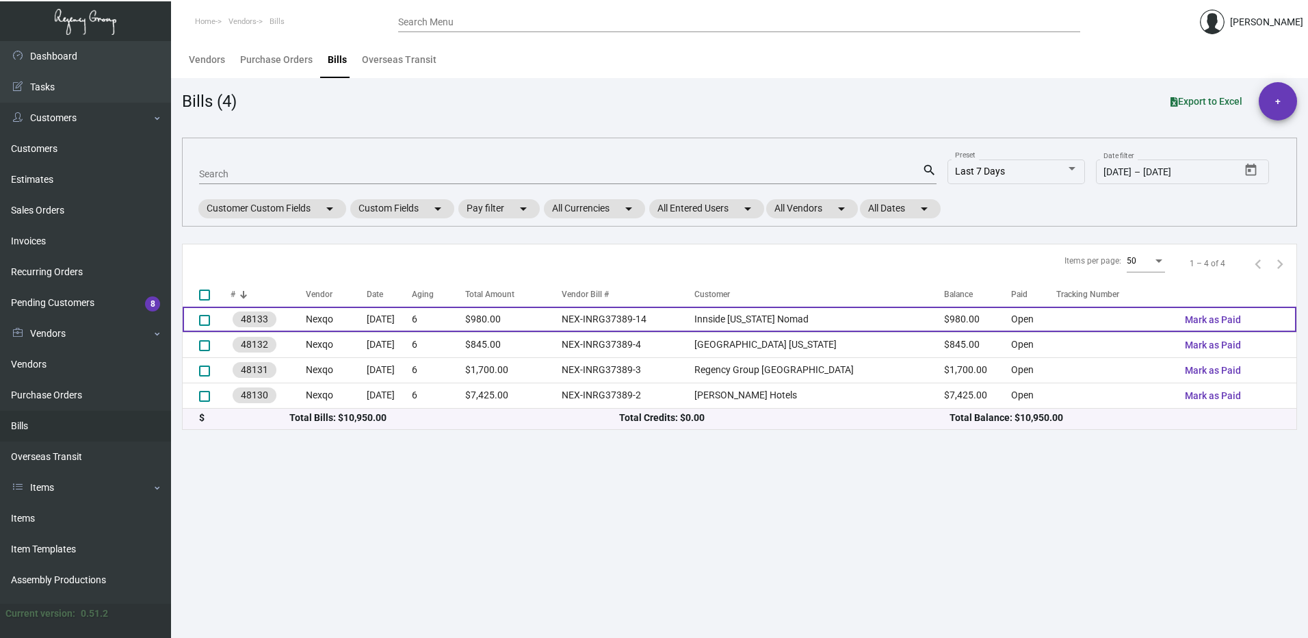
click at [1076, 322] on td at bounding box center [1116, 319] width 118 height 25
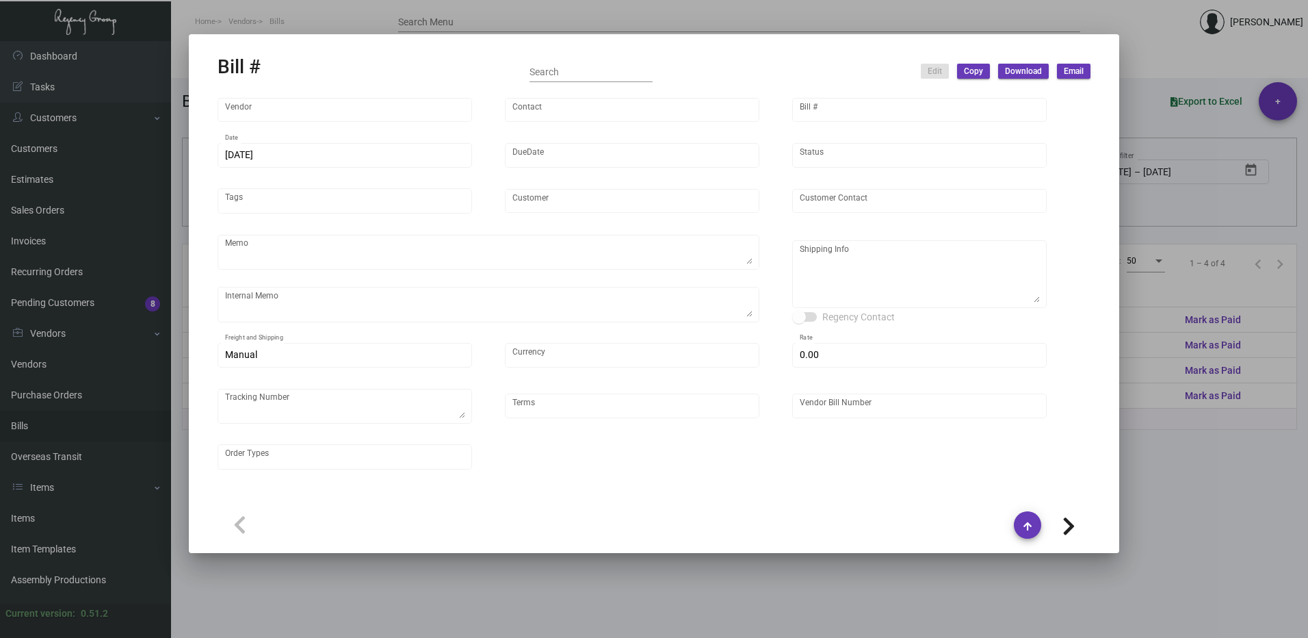
type input "Nexqo"
type input "[PERSON_NAME]"
type input "48133"
type input "[DATE]"
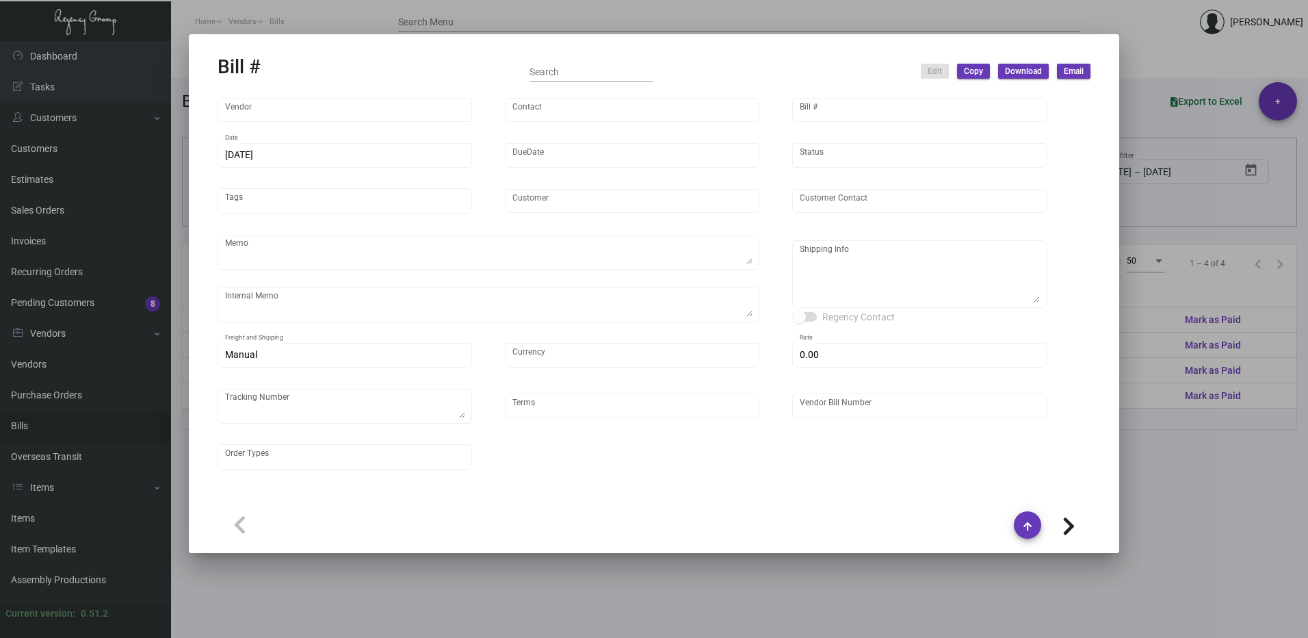
type input "Innside [US_STATE] Nomad"
type input "[PERSON_NAME]"
type textarea "3K via air, 15K boat out ASAP, 12K leftover boat out [DATE]."
type textarea "Innside [US_STATE] Nomad - [PERSON_NAME] [STREET_ADDRESS][US_STATE]"
type input "United States Dollar $"
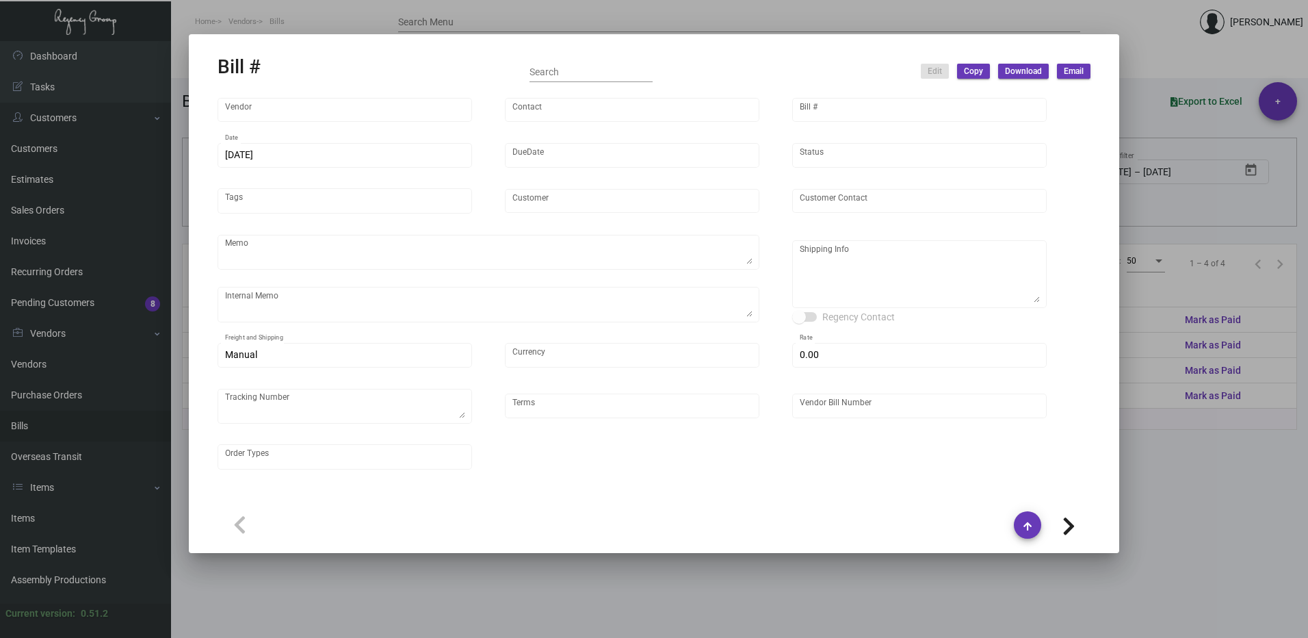
type input "$ 0.00"
type input "Net 45"
type input "NEX-INRG37389-14"
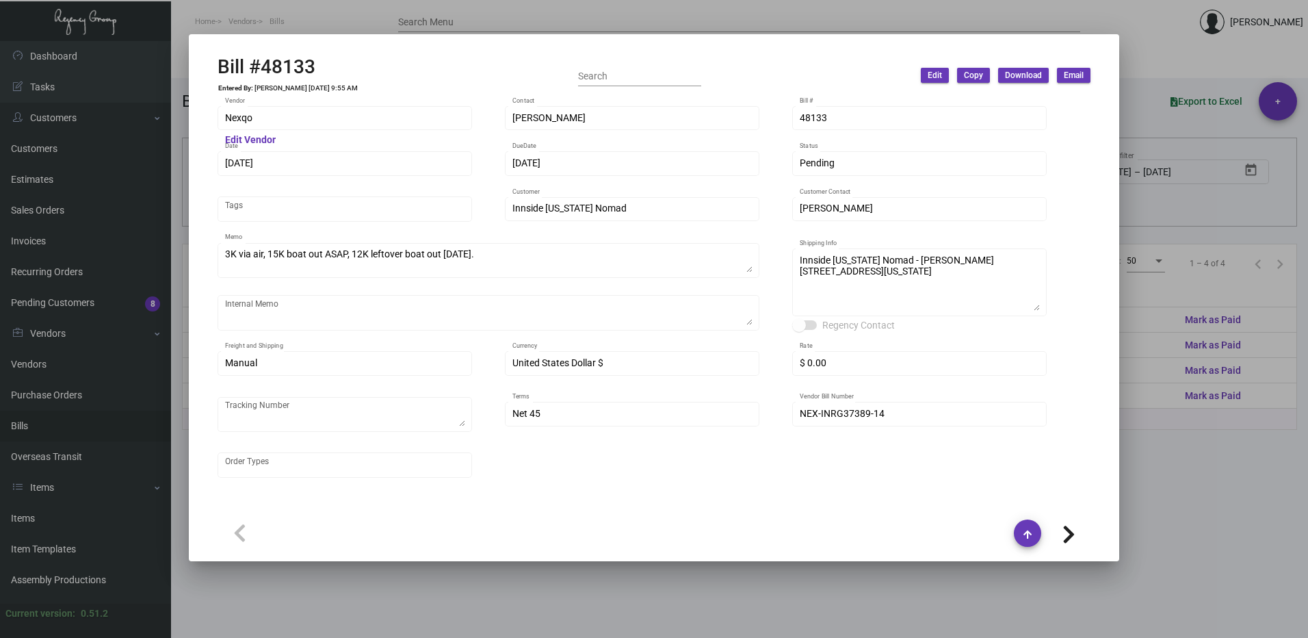
click at [947, 77] on button "Edit" at bounding box center [935, 75] width 28 height 15
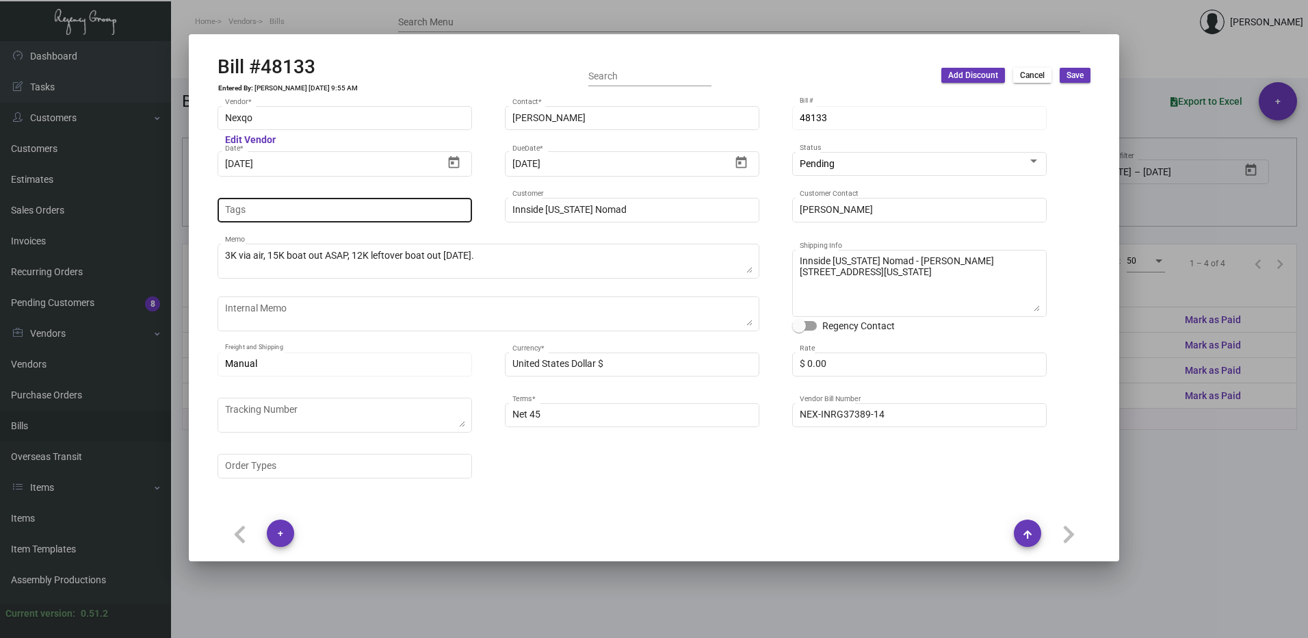
click at [302, 213] on input "Tags" at bounding box center [345, 210] width 240 height 11
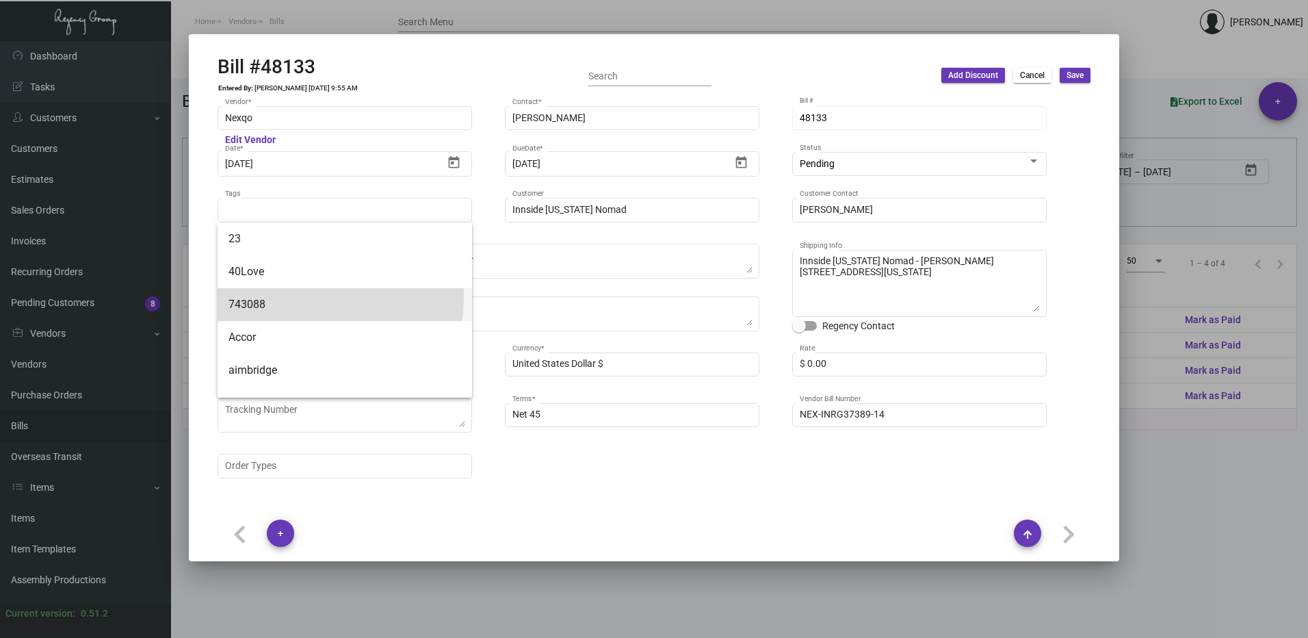
click at [300, 297] on span "743088" at bounding box center [345, 304] width 233 height 33
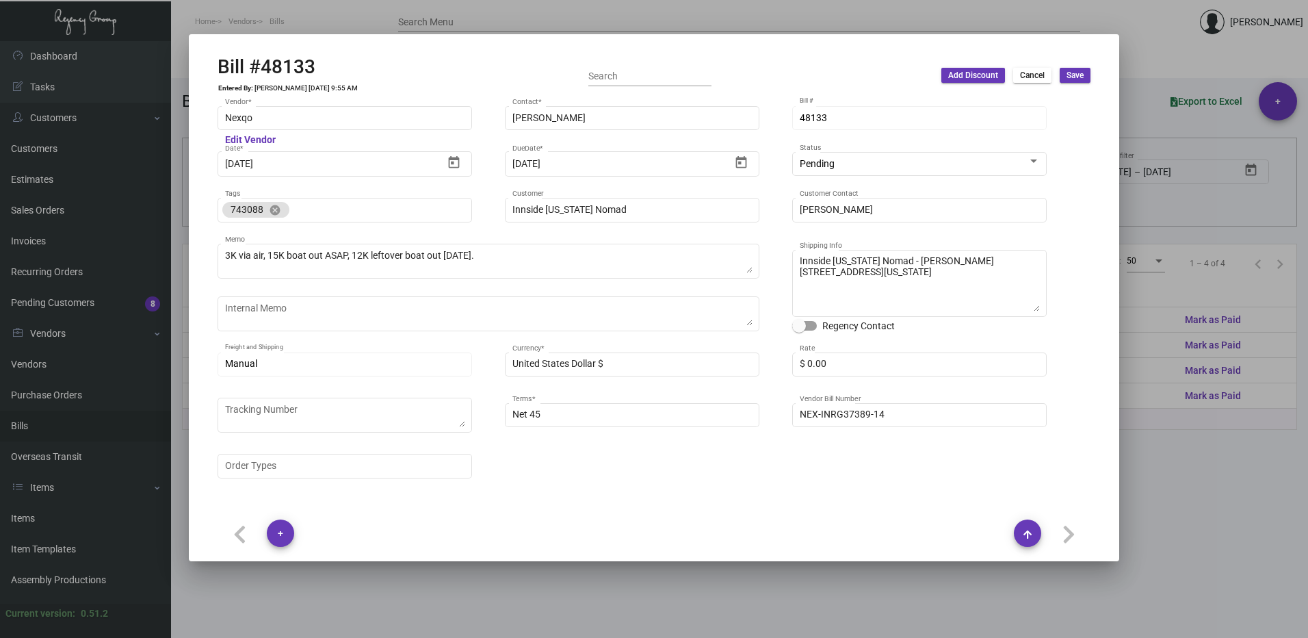
click at [872, 510] on div "Items Tasks Notes Attachments Activity logs" at bounding box center [654, 516] width 866 height 23
click at [1072, 81] on button "Save" at bounding box center [1075, 75] width 31 height 15
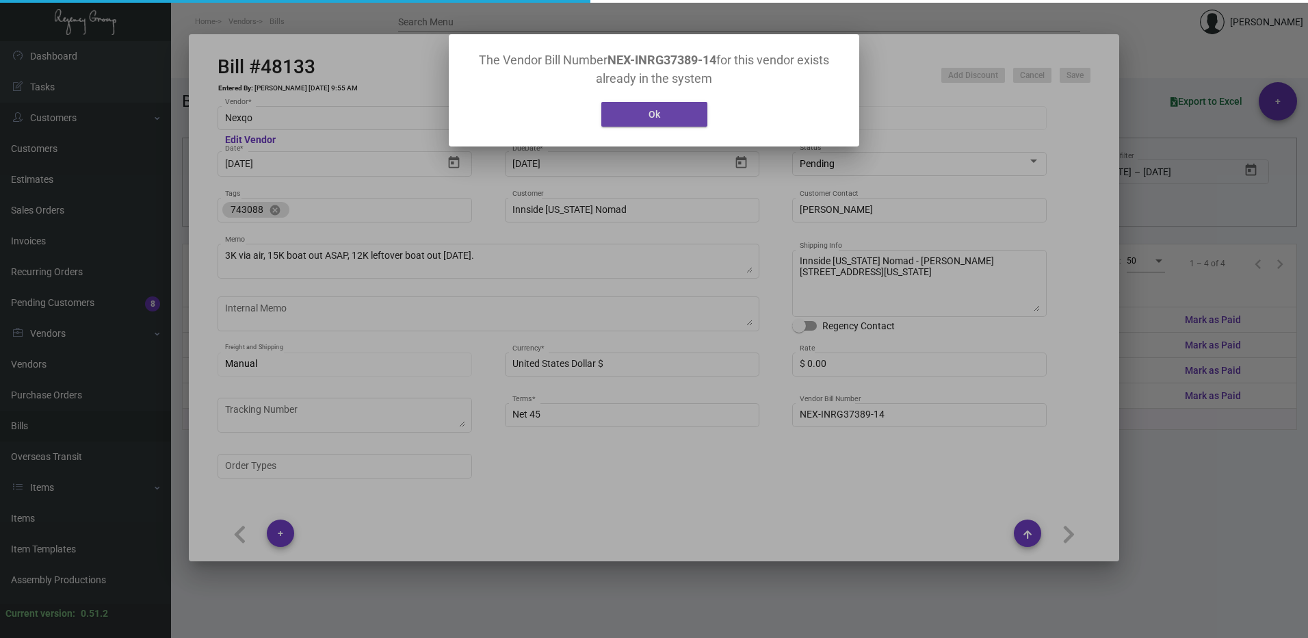
click at [682, 117] on button "Ok" at bounding box center [654, 114] width 106 height 25
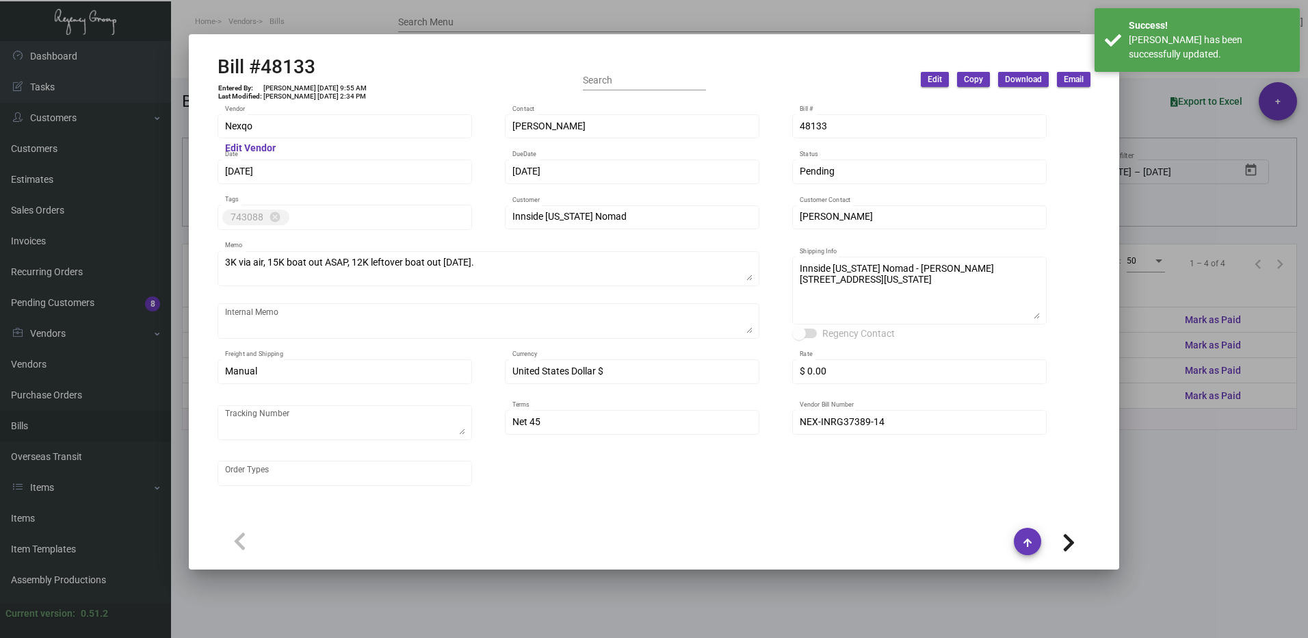
click at [1232, 458] on div at bounding box center [654, 319] width 1308 height 638
